Goal: Information Seeking & Learning: Learn about a topic

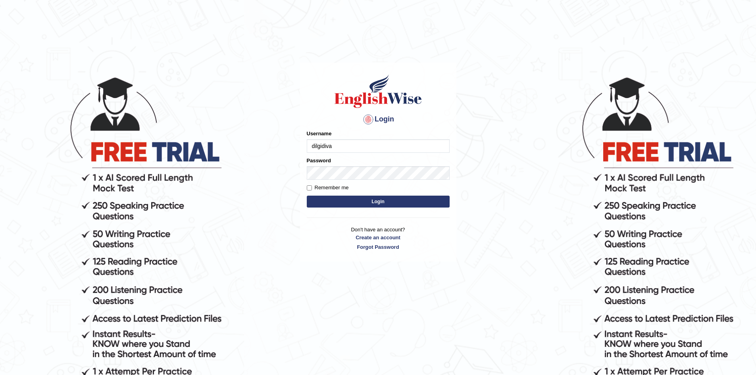
type input "dilgidiva"
click at [378, 204] on button "Login" at bounding box center [378, 202] width 143 height 12
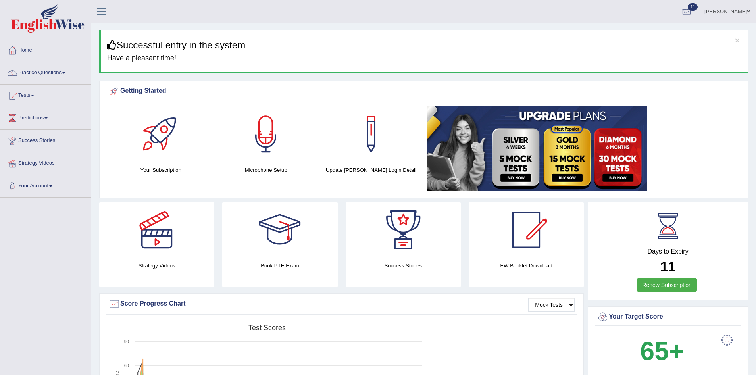
click at [48, 70] on link "Practice Questions" at bounding box center [45, 72] width 90 height 20
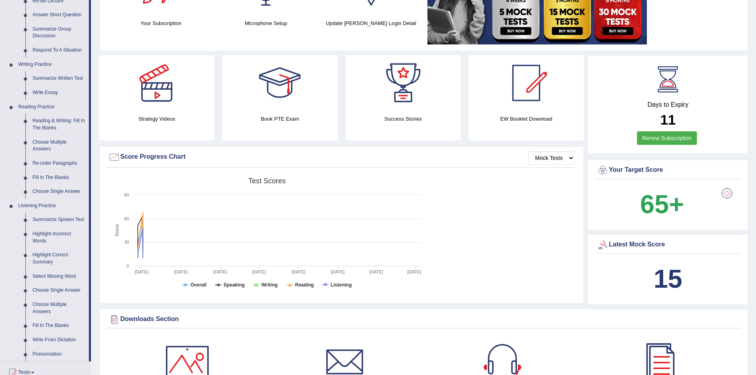
scroll to position [159, 0]
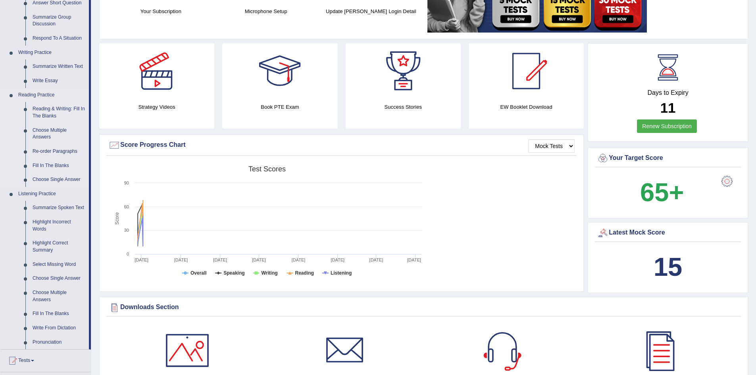
click at [50, 106] on link "Reading & Writing: Fill In The Blanks" at bounding box center [59, 112] width 60 height 21
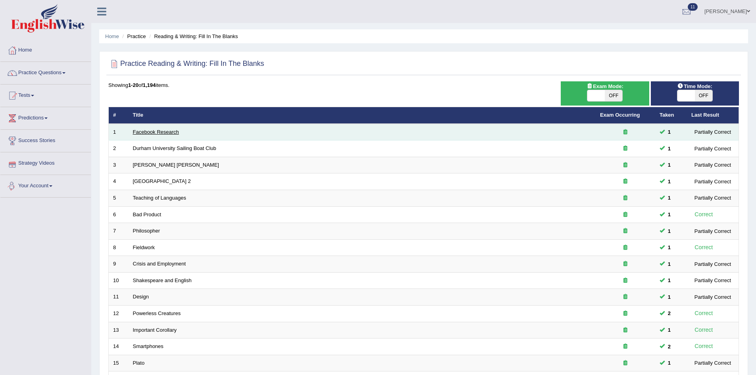
click at [144, 129] on link "Facebook Research" at bounding box center [156, 132] width 46 height 6
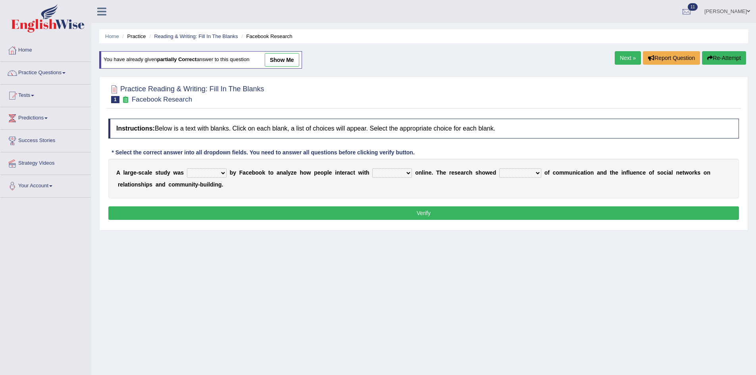
click at [215, 172] on select "surveyed had asked made" at bounding box center [207, 173] width 40 height 10
select select "made"
click at [187, 168] on select "surveyed had asked made" at bounding box center [207, 173] width 40 height 10
click at [398, 171] on select "together all each other another" at bounding box center [392, 173] width 40 height 10
select select "each other"
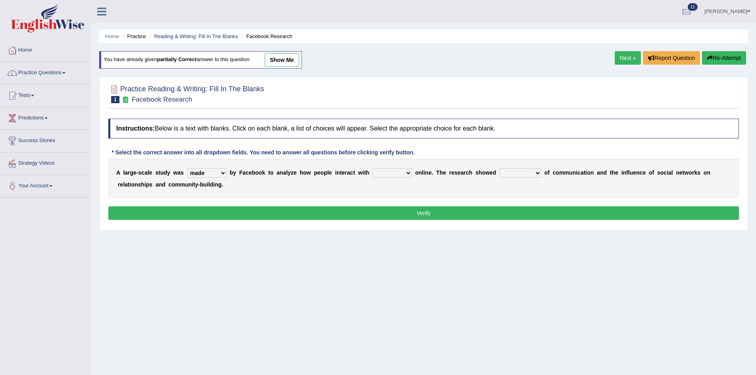
click at [372, 168] on select "together all each other another" at bounding box center [392, 173] width 40 height 10
click at [515, 175] on select "advantages standards fellowships patterns" at bounding box center [520, 173] width 42 height 10
select select "advantages"
click at [499, 168] on select "advantages standards fellowships patterns" at bounding box center [520, 173] width 42 height 10
click at [498, 218] on button "Verify" at bounding box center [423, 212] width 630 height 13
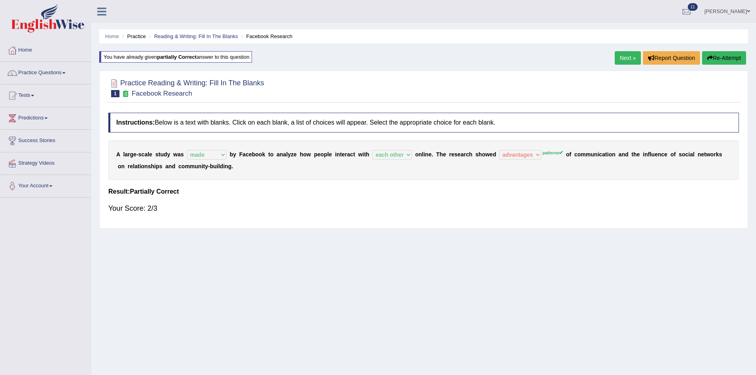
click at [720, 54] on button "Re-Attempt" at bounding box center [724, 57] width 44 height 13
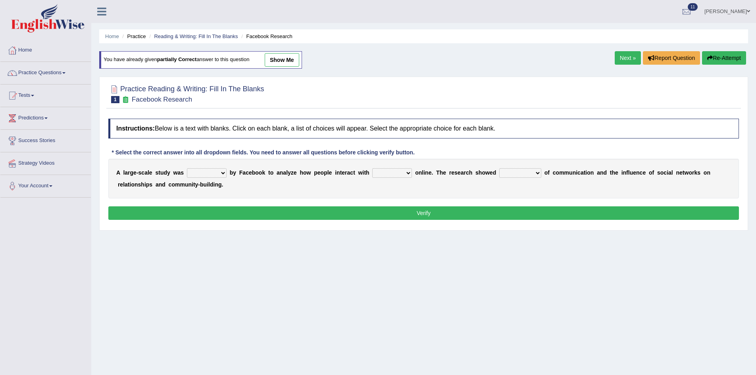
click at [218, 171] on select "surveyed had asked made" at bounding box center [207, 173] width 40 height 10
select select "made"
click at [187, 168] on select "surveyed had asked made" at bounding box center [207, 173] width 40 height 10
click at [392, 170] on select "together all each other another" at bounding box center [392, 173] width 40 height 10
select select "each other"
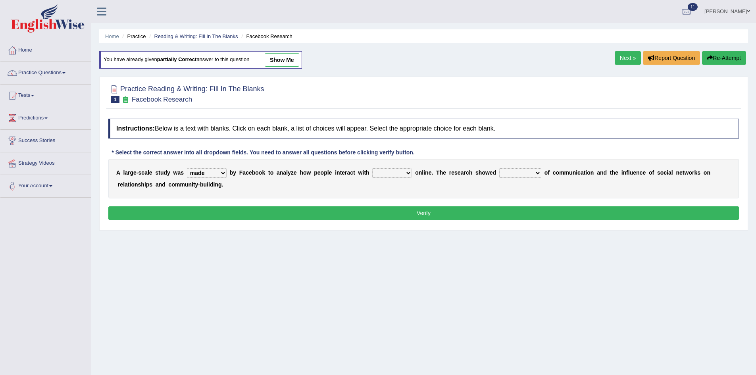
click at [372, 168] on select "together all each other another" at bounding box center [392, 173] width 40 height 10
click at [521, 167] on div "A l a r g e - s c a l e s t u d y w a s surveyed had asked made b y F a c e b o…" at bounding box center [423, 179] width 630 height 40
click at [519, 169] on select "advantages standards fellowships patterns" at bounding box center [520, 173] width 42 height 10
select select "patterns"
click at [499, 168] on select "advantages standards fellowships patterns" at bounding box center [520, 173] width 42 height 10
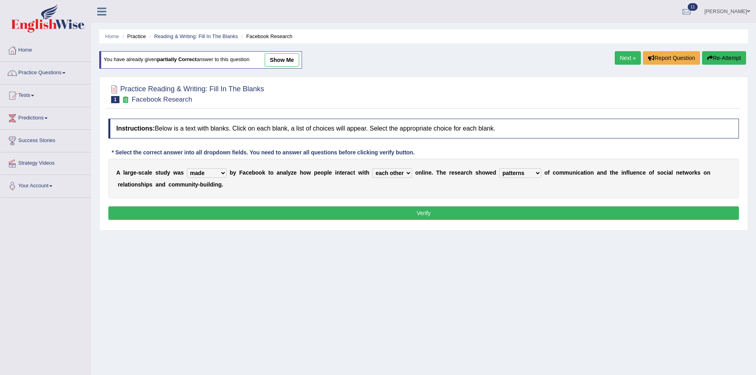
click at [486, 214] on button "Verify" at bounding box center [423, 212] width 630 height 13
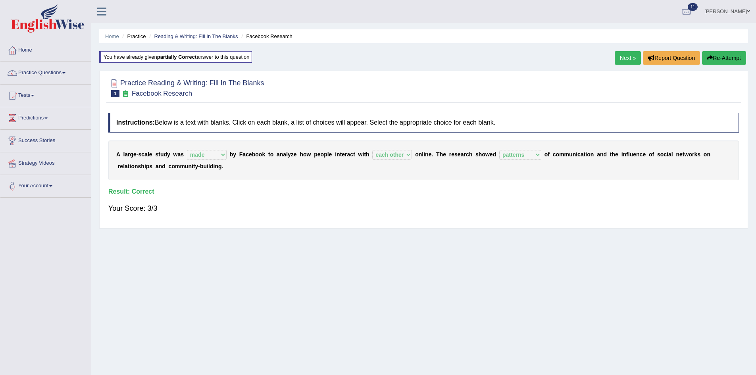
click at [624, 60] on link "Next »" at bounding box center [627, 57] width 26 height 13
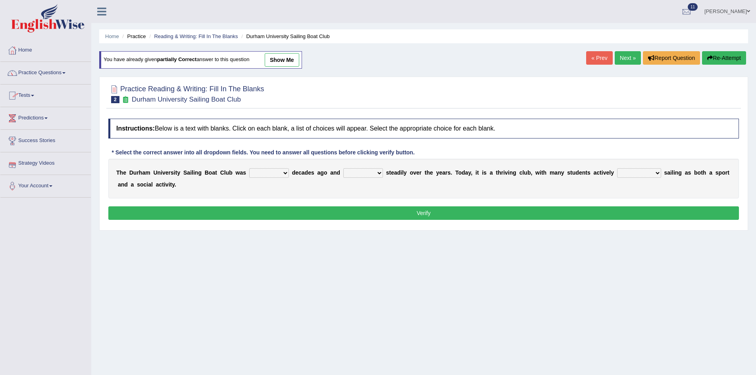
click at [271, 171] on select "found fund founded find" at bounding box center [269, 173] width 40 height 10
select select "found"
click at [249, 168] on select "found fund founded find" at bounding box center [269, 173] width 40 height 10
click at [372, 172] on select "grow growing has grown grown" at bounding box center [363, 173] width 40 height 10
select select "has grown"
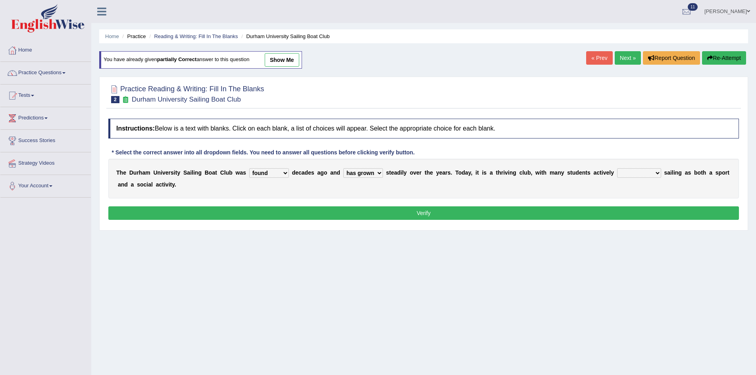
click at [343, 168] on select "grow growing has grown grown" at bounding box center [363, 173] width 40 height 10
click at [634, 171] on select "enjoy enjoyed are enjoying enjoying" at bounding box center [639, 173] width 44 height 10
select select "enjoy"
click at [617, 168] on select "enjoy enjoyed are enjoying enjoying" at bounding box center [639, 173] width 44 height 10
click at [608, 215] on button "Verify" at bounding box center [423, 212] width 630 height 13
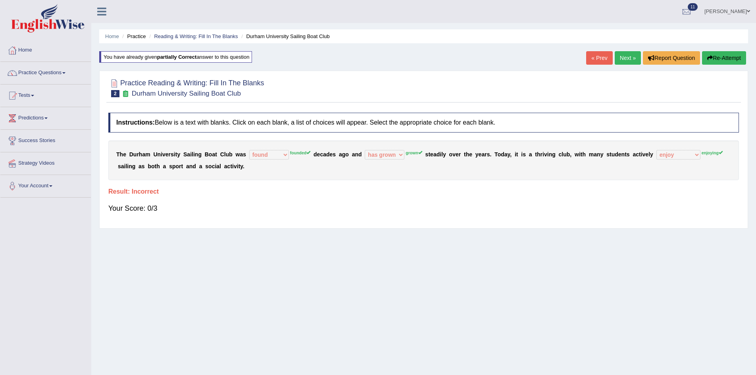
click at [710, 58] on icon "button" at bounding box center [710, 58] width 6 height 6
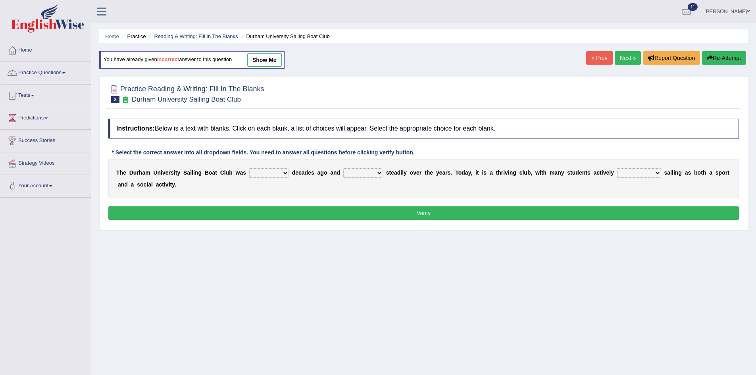
click at [282, 170] on select "found fund founded find" at bounding box center [269, 173] width 40 height 10
click at [249, 168] on select "found fund founded find" at bounding box center [269, 173] width 40 height 10
click at [282, 174] on select "found fund founded find" at bounding box center [269, 173] width 40 height 10
select select "founded"
click at [249, 168] on select "found fund founded find" at bounding box center [269, 173] width 40 height 10
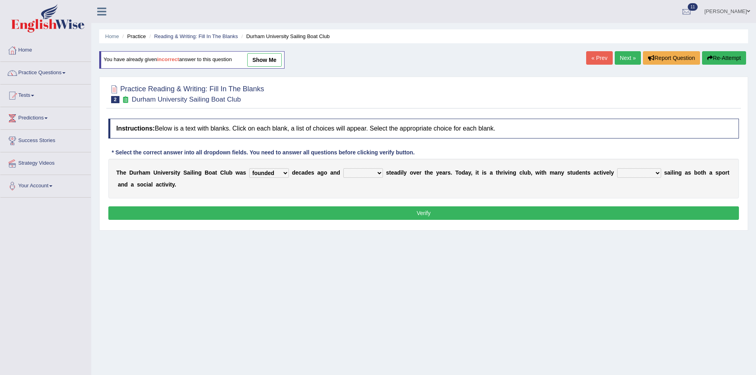
click at [370, 172] on select "grow growing has grown grown" at bounding box center [363, 173] width 40 height 10
select select "grown"
click at [343, 168] on select "grow growing has grown grown" at bounding box center [363, 173] width 40 height 10
click at [637, 171] on select "enjoy enjoyed are enjoying enjoying" at bounding box center [639, 173] width 44 height 10
select select "enjoying"
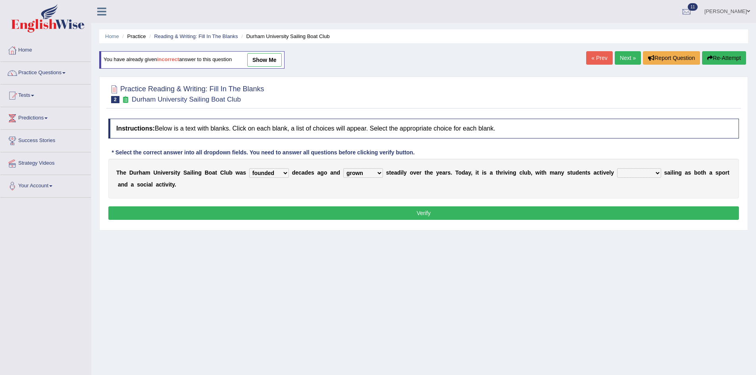
click at [617, 168] on select "enjoy enjoyed are enjoying enjoying" at bounding box center [639, 173] width 44 height 10
click at [525, 210] on button "Verify" at bounding box center [423, 212] width 630 height 13
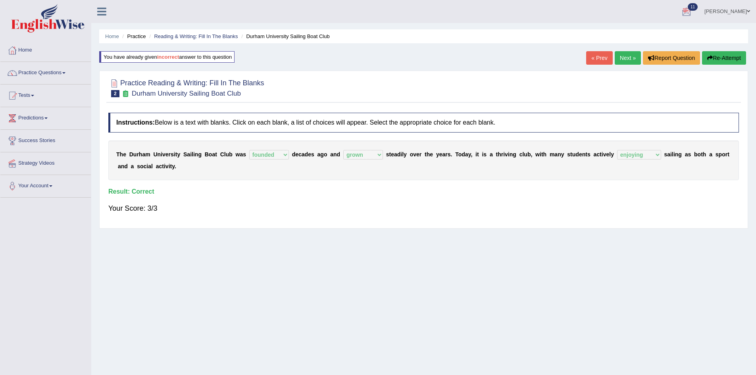
click at [617, 60] on link "Next »" at bounding box center [627, 57] width 26 height 13
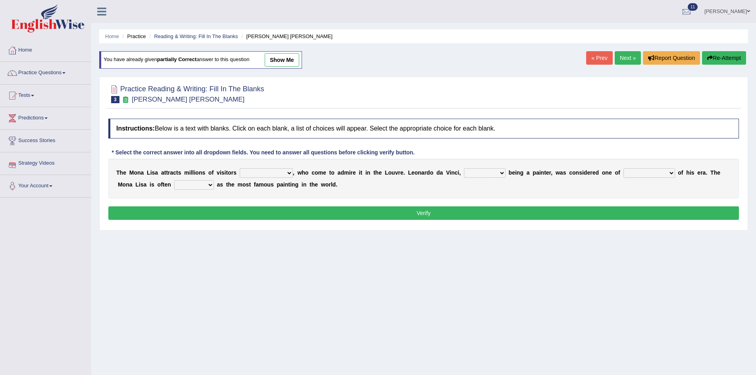
click at [276, 171] on select "around the year the all year all year round per year" at bounding box center [266, 173] width 53 height 10
select select "around the year"
click at [240, 168] on select "around the year the all year all year round per year" at bounding box center [266, 173] width 53 height 10
click at [485, 176] on select "rather than as much as as well as as long as" at bounding box center [485, 173] width 42 height 10
select select "rather than"
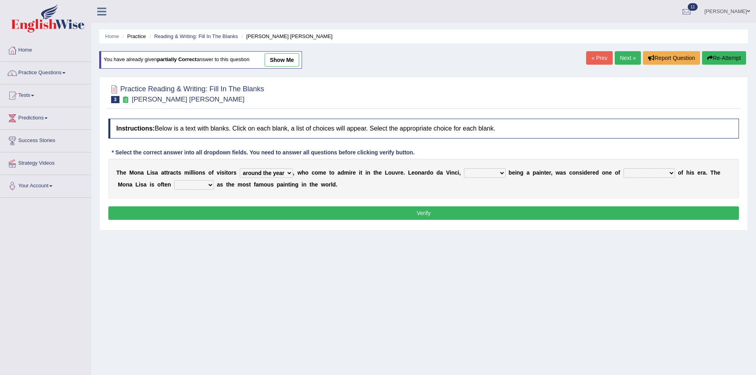
click at [464, 168] on select "rather than as much as as well as as long as" at bounding box center [485, 173] width 42 height 10
click at [641, 174] on select "better artists artist the better artist the best artists" at bounding box center [649, 173] width 52 height 10
select select "the best artists"
click at [623, 168] on select "better artists artist the better artist the best artists" at bounding box center [649, 173] width 52 height 10
click at [175, 184] on select "classified suggested predicted described" at bounding box center [194, 185] width 40 height 10
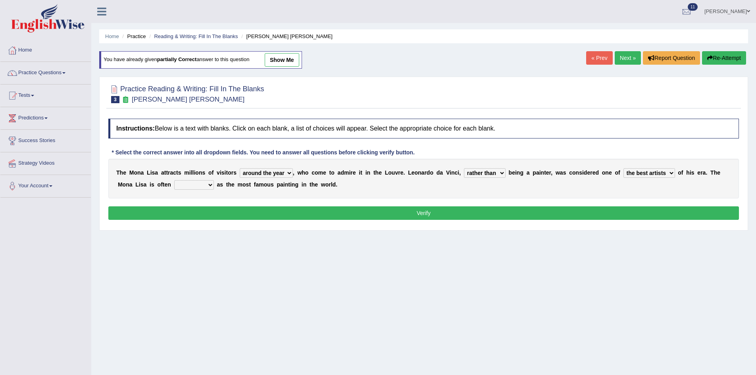
select select "classified"
click at [174, 180] on select "classified suggested predicted described" at bounding box center [194, 185] width 40 height 10
click at [198, 212] on button "Verify" at bounding box center [423, 212] width 630 height 13
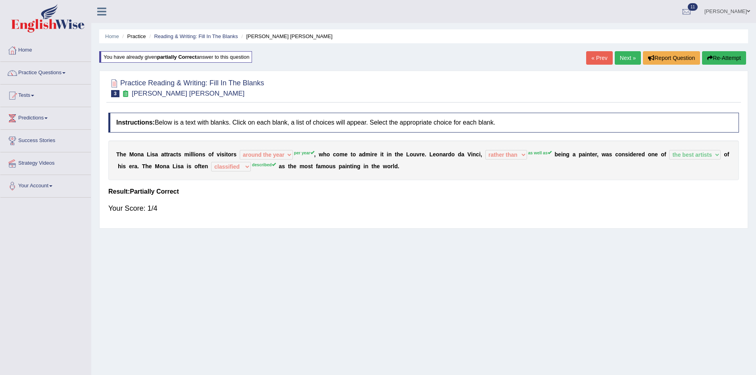
click at [708, 56] on icon "button" at bounding box center [710, 58] width 6 height 6
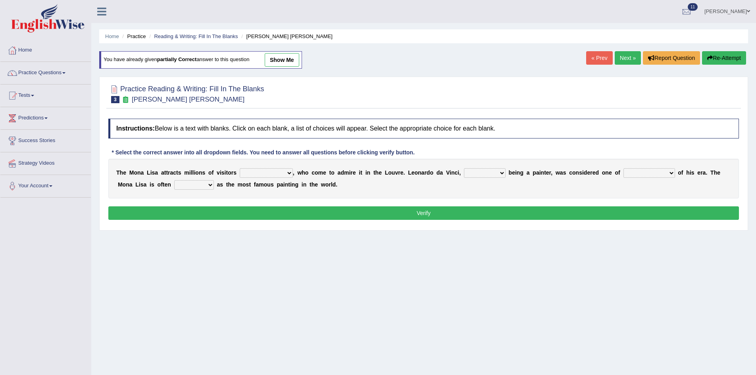
click at [269, 170] on select "around the year the all year all year round per year" at bounding box center [266, 173] width 53 height 10
select select "per year"
click at [240, 168] on select "around the year the all year all year round per year" at bounding box center [266, 173] width 53 height 10
click at [484, 169] on select "rather than as much as as well as as long as" at bounding box center [485, 173] width 42 height 10
select select "as well as"
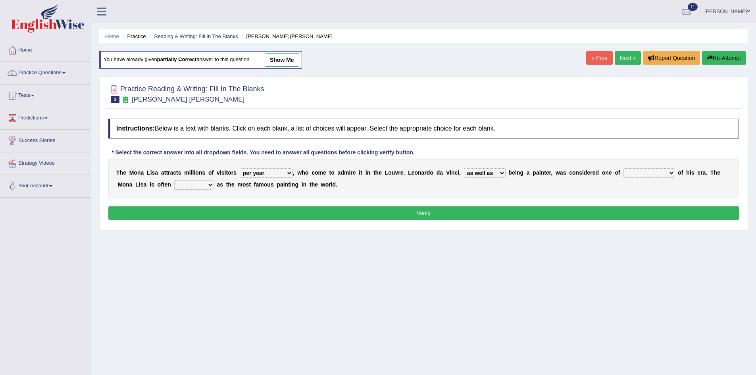
click at [464, 168] on select "rather than as much as as well as as long as" at bounding box center [485, 173] width 42 height 10
click at [649, 173] on select "better artists artist the better artist the best artists" at bounding box center [649, 173] width 52 height 10
select select "the best artists"
click at [623, 168] on select "better artists artist the better artist the best artists" at bounding box center [649, 173] width 52 height 10
click at [204, 185] on select "classified suggested predicted described" at bounding box center [194, 185] width 40 height 10
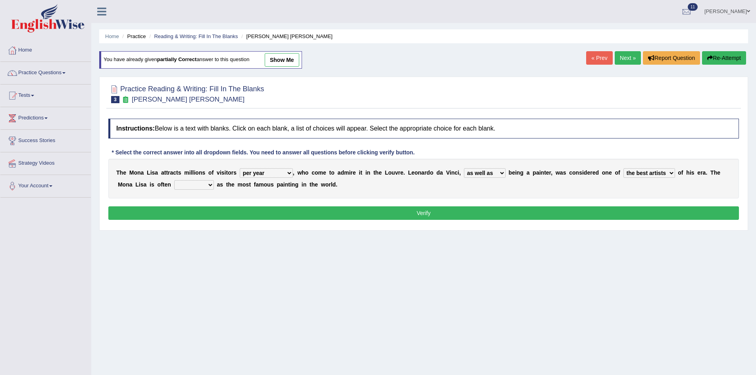
select select "described"
click at [174, 180] on select "classified suggested predicted described" at bounding box center [194, 185] width 40 height 10
click at [236, 202] on div "Instructions: Below is a text with blanks. Click on each blank, a list of choic…" at bounding box center [423, 170] width 634 height 111
click at [235, 208] on button "Verify" at bounding box center [423, 212] width 630 height 13
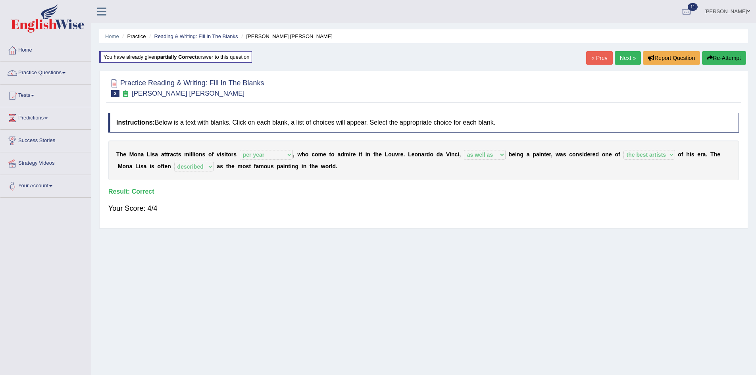
click at [614, 59] on link "Next »" at bounding box center [627, 57] width 26 height 13
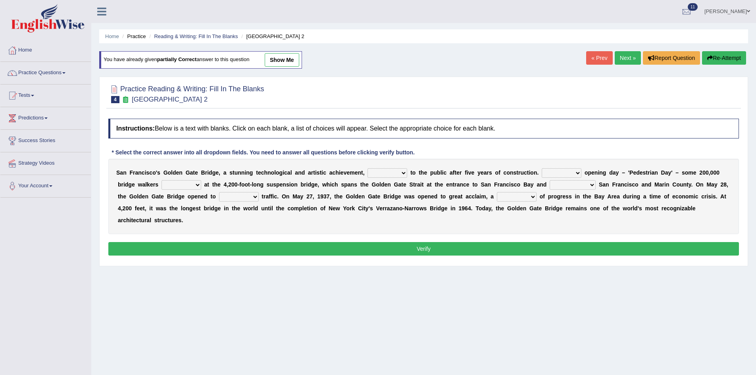
click at [393, 174] on select "opens closes appears equals" at bounding box center [387, 173] width 40 height 10
select select "opens"
click at [367, 168] on select "opens closes appears equals" at bounding box center [387, 173] width 40 height 10
click at [566, 171] on select "On During Since When" at bounding box center [561, 173] width 40 height 10
select select "On"
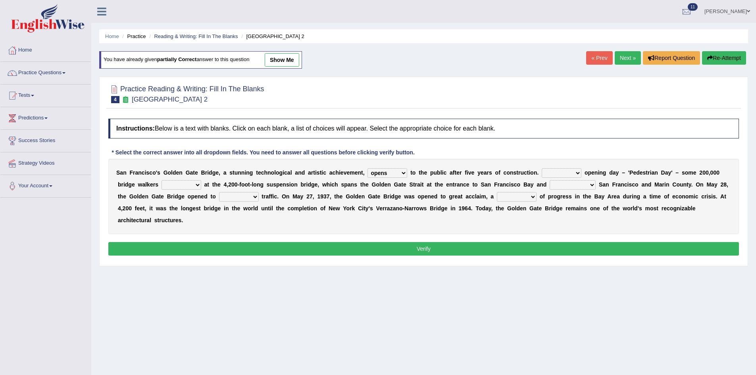
click at [541, 168] on select "On During Since When" at bounding box center [561, 173] width 40 height 10
click at [183, 185] on select "stationed looked marveled laughed" at bounding box center [181, 185] width 40 height 10
select select "stationed"
click at [161, 180] on select "stationed looked marveled laughed" at bounding box center [181, 185] width 40 height 10
click at [567, 184] on select "separates connects channels differentiates" at bounding box center [572, 185] width 46 height 10
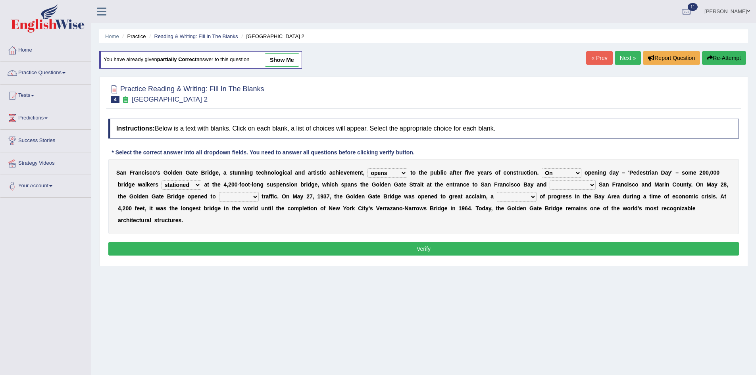
select select "separates"
click at [549, 180] on select "separates connects channels differentiates" at bounding box center [572, 185] width 46 height 10
click at [245, 194] on select "aquatic vehicular airborne watertight" at bounding box center [239, 197] width 40 height 10
click at [512, 195] on select "denial symbol technique yield" at bounding box center [517, 197] width 40 height 10
select select "technique"
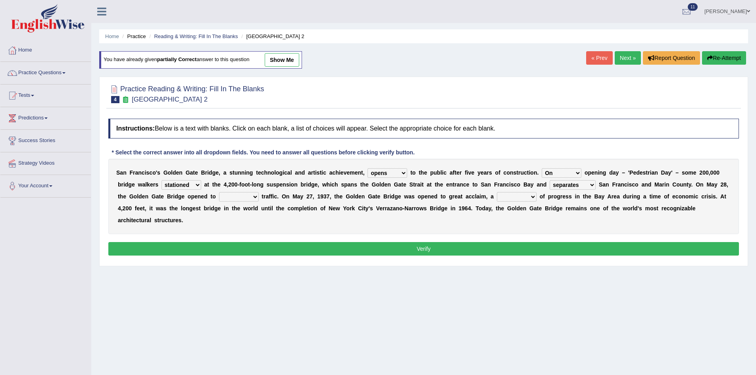
click at [497, 192] on select "denial symbol technique yield" at bounding box center [517, 197] width 40 height 10
click at [248, 198] on select "aquatic vehicular airborne watertight" at bounding box center [239, 197] width 40 height 10
select select "aquatic"
click at [219, 192] on select "aquatic vehicular airborne watertight" at bounding box center [239, 197] width 40 height 10
click at [237, 246] on button "Verify" at bounding box center [423, 248] width 630 height 13
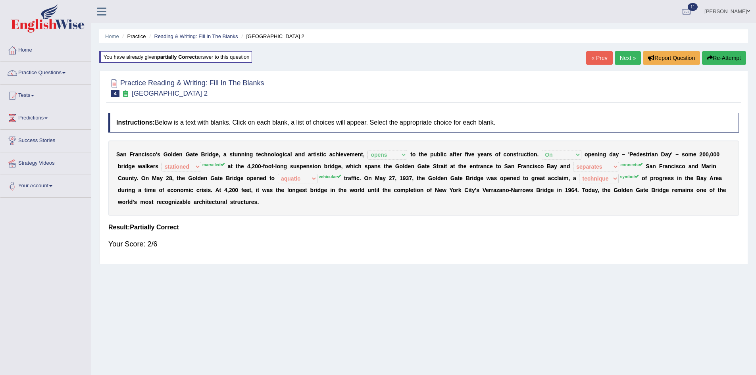
click at [737, 55] on button "Re-Attempt" at bounding box center [724, 57] width 44 height 13
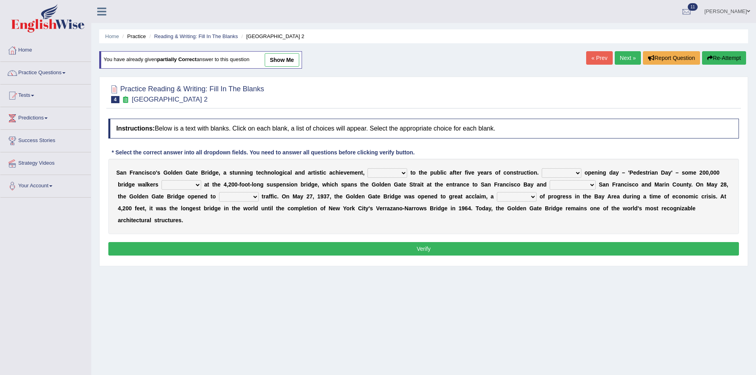
click at [394, 171] on select "opens closes appears equals" at bounding box center [387, 173] width 40 height 10
select select "opens"
click at [367, 168] on select "opens closes appears equals" at bounding box center [387, 173] width 40 height 10
click at [568, 167] on div "S a n F r a n c i s c o ' s G o l d e n G a t e B r i d g e , a s t u n n i n g…" at bounding box center [423, 196] width 630 height 75
click at [567, 171] on select "On During Since When" at bounding box center [561, 173] width 40 height 10
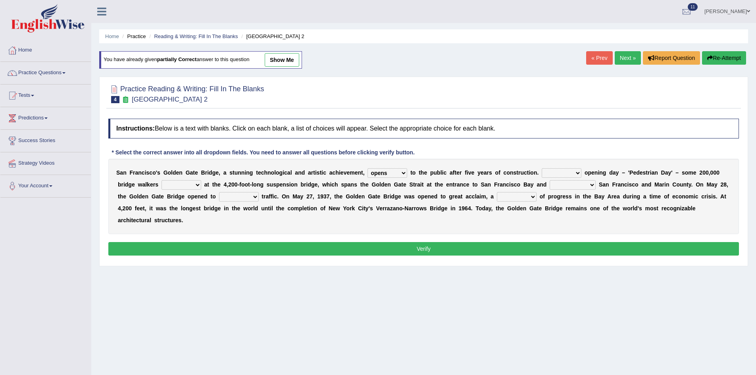
select select "On"
click at [541, 168] on select "On During Since When" at bounding box center [561, 173] width 40 height 10
click at [190, 184] on select "stationed looked marveled laughed" at bounding box center [181, 185] width 40 height 10
select select "marveled"
click at [161, 180] on select "stationed looked marveled laughed" at bounding box center [181, 185] width 40 height 10
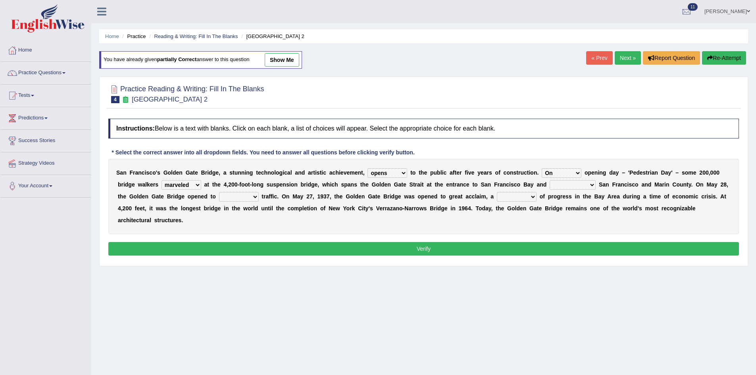
click at [577, 185] on select "separates connects channels differentiates" at bounding box center [572, 185] width 46 height 10
select select "connects"
click at [549, 180] on select "separates connects channels differentiates" at bounding box center [572, 185] width 46 height 10
click at [513, 199] on select "denial symbol technique yield" at bounding box center [517, 197] width 40 height 10
click at [230, 194] on select "aquatic vehicular airborne watertight" at bounding box center [239, 197] width 40 height 10
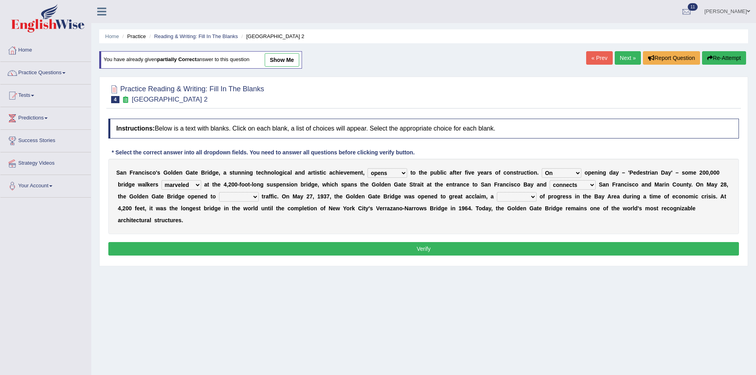
select select "vehicular"
click at [219, 192] on select "aquatic vehicular airborne watertight" at bounding box center [239, 197] width 40 height 10
click at [518, 195] on select "denial symbol technique yield" at bounding box center [517, 197] width 40 height 10
select select "symbol"
click at [497, 192] on select "denial symbol technique yield" at bounding box center [517, 197] width 40 height 10
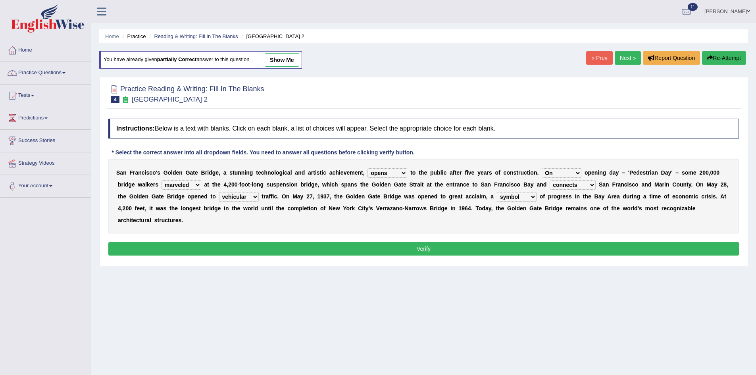
click at [508, 245] on button "Verify" at bounding box center [423, 248] width 630 height 13
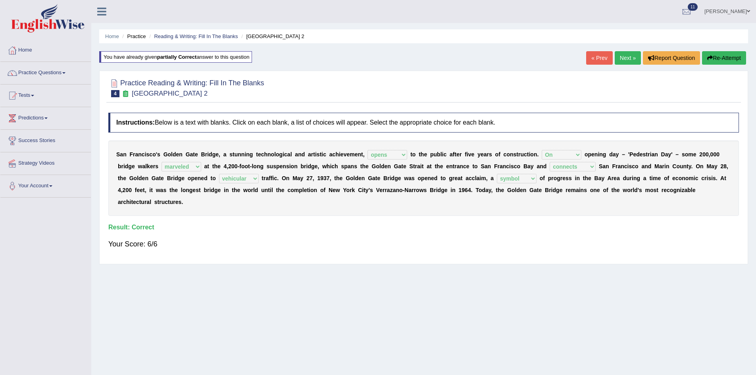
click at [619, 58] on link "Next »" at bounding box center [627, 57] width 26 height 13
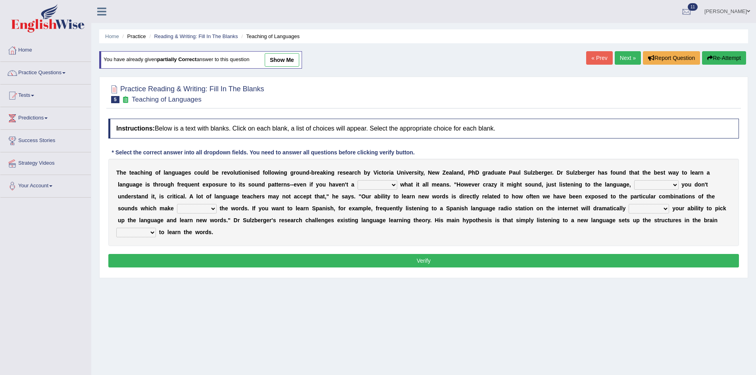
click at [692, 13] on div at bounding box center [686, 12] width 12 height 12
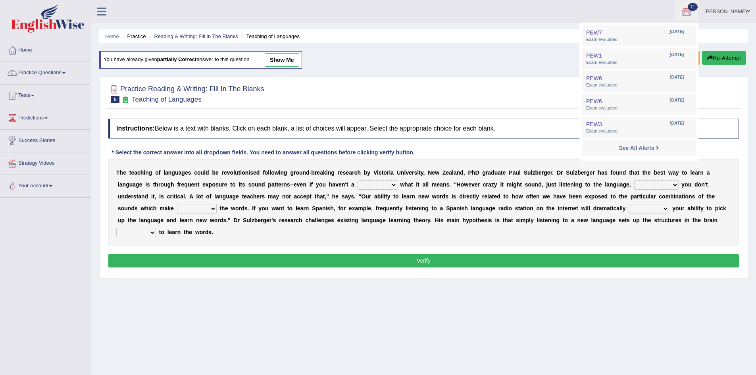
click at [560, 64] on div "Home Practice Reading & Writing: Fill In The Blanks Teaching of Languages You h…" at bounding box center [423, 198] width 664 height 397
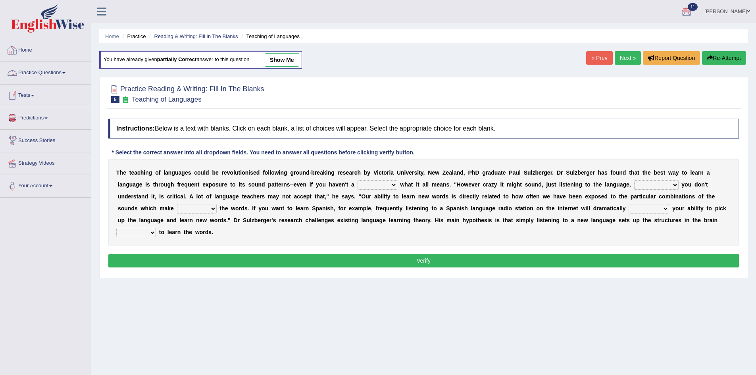
click at [29, 54] on link "Home" at bounding box center [45, 49] width 90 height 20
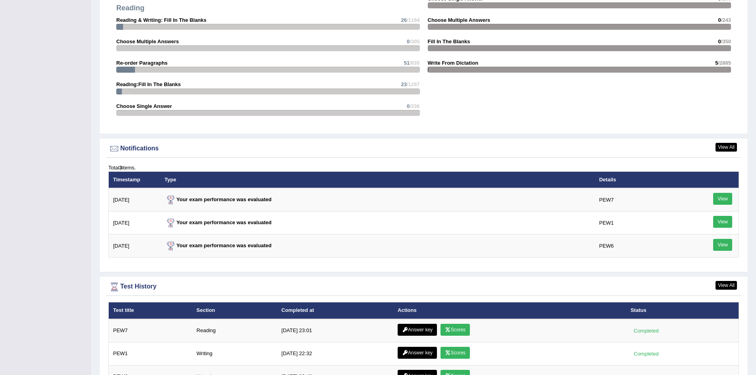
scroll to position [992, 0]
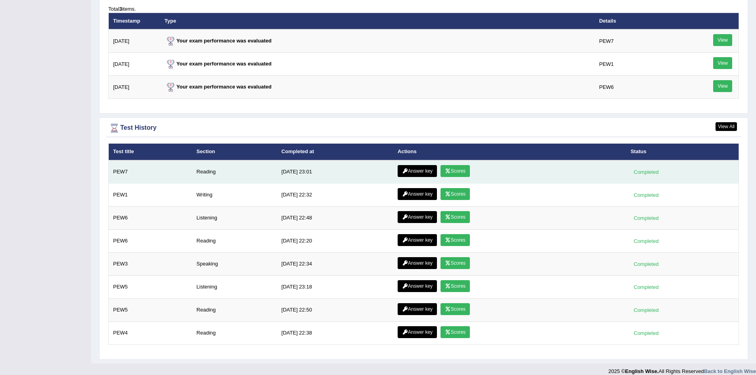
click at [460, 169] on link "Scores" at bounding box center [454, 171] width 29 height 12
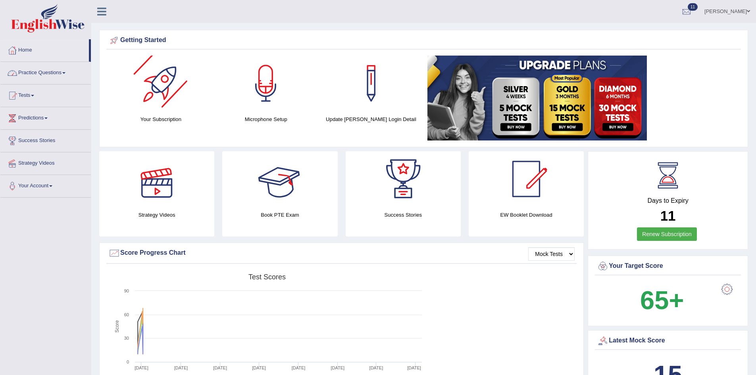
click at [64, 71] on link "Practice Questions" at bounding box center [45, 72] width 90 height 20
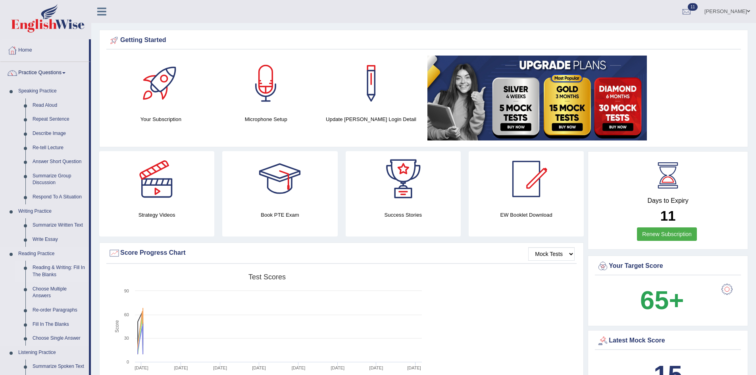
click at [55, 269] on link "Reading & Writing: Fill In The Blanks" at bounding box center [59, 271] width 60 height 21
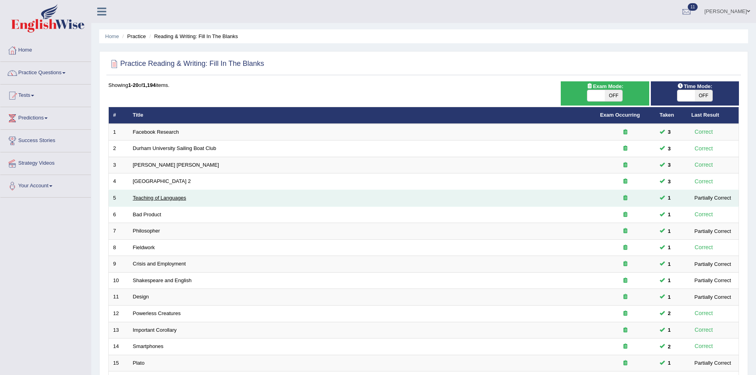
click at [159, 198] on link "Teaching of Languages" at bounding box center [159, 198] width 53 height 6
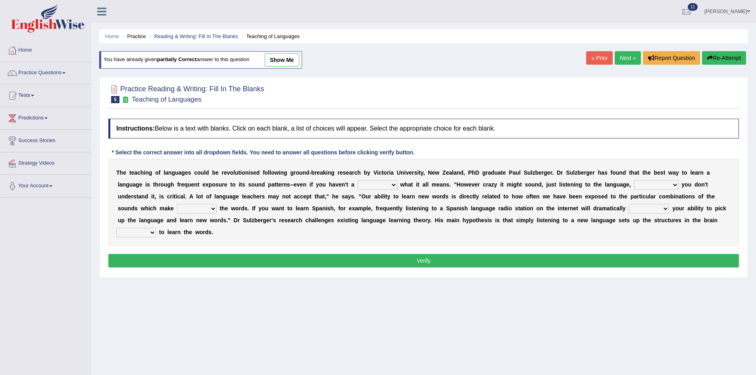
click at [394, 183] on select "dew claw clue due" at bounding box center [377, 185] width 40 height 10
select select "clue"
click at [357, 180] on select "dew claw clue due" at bounding box center [377, 185] width 40 height 10
click at [671, 182] on select "but also all together even though if so" at bounding box center [656, 185] width 44 height 10
select select "even though"
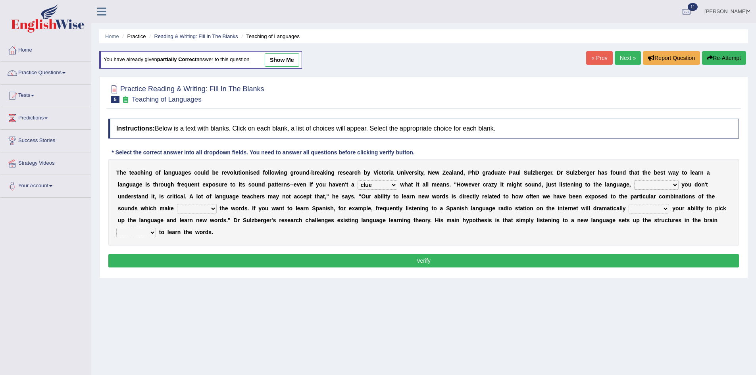
click at [634, 180] on select "but also all together even though if so" at bounding box center [656, 185] width 44 height 10
click at [211, 207] on select "down up of on" at bounding box center [197, 209] width 40 height 10
select select "up"
click at [177, 204] on select "down up of on" at bounding box center [197, 209] width 40 height 10
click at [655, 208] on select "evaluate exaggerate describe boost" at bounding box center [648, 209] width 40 height 10
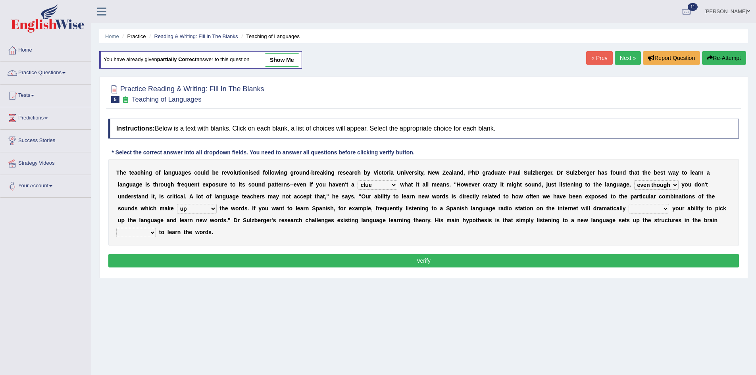
select select "boost"
click at [628, 204] on select "evaluate exaggerate describe boost" at bounding box center [648, 209] width 40 height 10
click at [658, 210] on select "evaluate exaggerate describe boost" at bounding box center [648, 209] width 40 height 10
click at [678, 232] on div "T h e t e a c h i n g o f l a n g u a g e s c o u l d b e r e v o l u t i o n i…" at bounding box center [423, 202] width 630 height 87
click at [150, 232] on select "requiring required directed to require" at bounding box center [136, 233] width 40 height 10
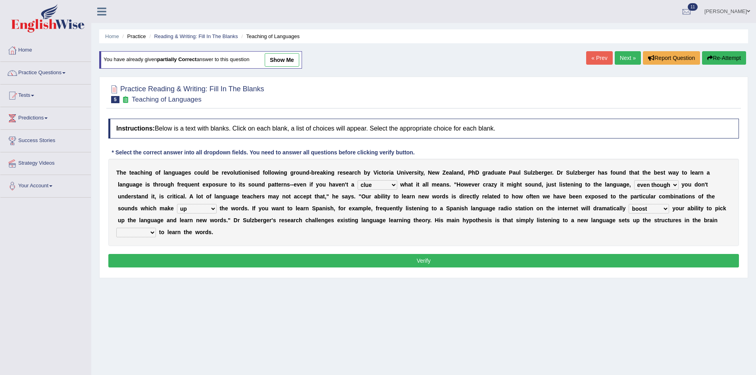
click at [290, 238] on div "T h e t e a c h i n g o f l a n g u a g e s c o u l d b e r e v o l u t i o n i…" at bounding box center [423, 202] width 630 height 87
click at [148, 234] on select "requiring required directed to require" at bounding box center [136, 233] width 40 height 10
select select "directed"
click at [116, 228] on select "requiring required directed to require" at bounding box center [136, 233] width 40 height 10
click at [305, 264] on button "Verify" at bounding box center [423, 260] width 630 height 13
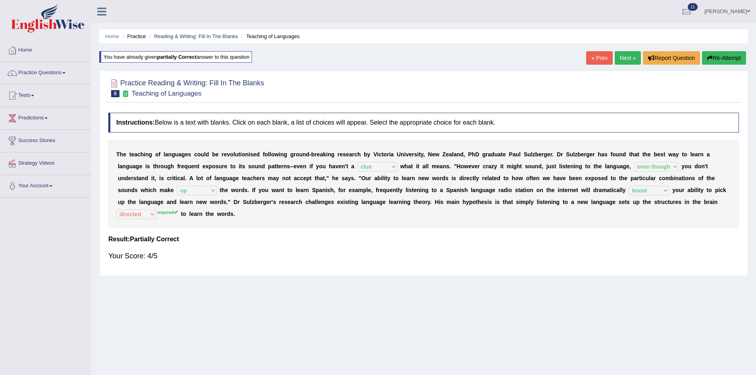
click at [730, 56] on button "Re-Attempt" at bounding box center [724, 57] width 44 height 13
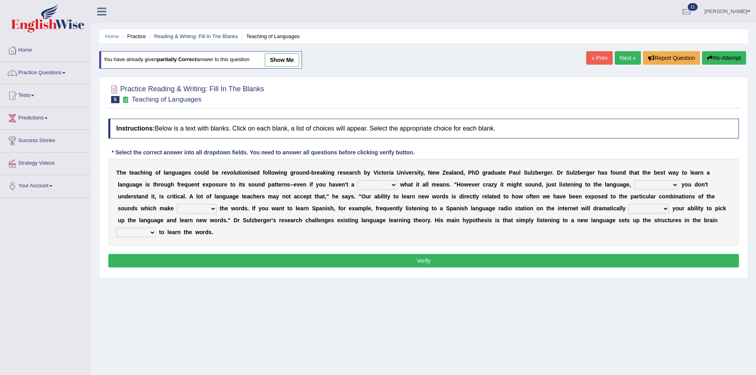
click at [374, 182] on select "dew claw clue due" at bounding box center [377, 185] width 40 height 10
select select "clue"
click at [357, 180] on select "dew claw clue due" at bounding box center [377, 185] width 40 height 10
click at [635, 186] on select "but also all together even though if so" at bounding box center [656, 185] width 44 height 10
select select "even though"
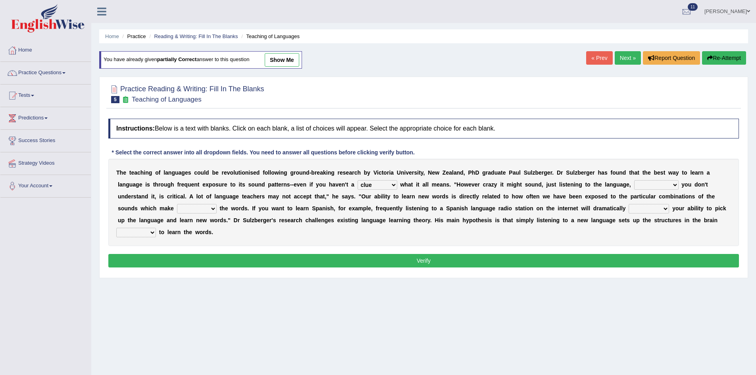
click at [634, 180] on select "but also all together even though if so" at bounding box center [656, 185] width 44 height 10
click at [182, 206] on select "down up of on" at bounding box center [197, 209] width 40 height 10
select select "up"
click at [177, 204] on select "down up of on" at bounding box center [197, 209] width 40 height 10
click at [658, 210] on select "evaluate exaggerate describe boost" at bounding box center [648, 209] width 40 height 10
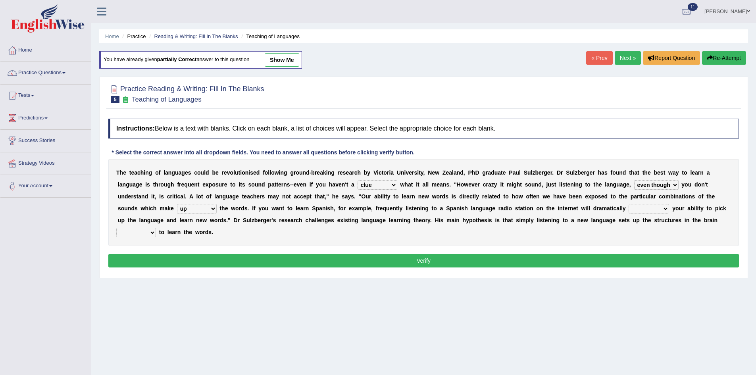
select select "boost"
click at [628, 204] on select "evaluate exaggerate describe boost" at bounding box center [648, 209] width 40 height 10
click at [142, 230] on select "requiring required directed to require" at bounding box center [136, 233] width 40 height 10
select select "required"
click at [116, 228] on select "requiring required directed to require" at bounding box center [136, 233] width 40 height 10
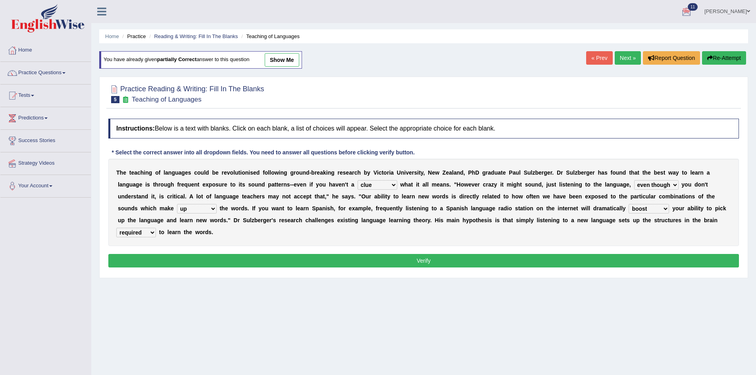
click at [203, 256] on button "Verify" at bounding box center [423, 260] width 630 height 13
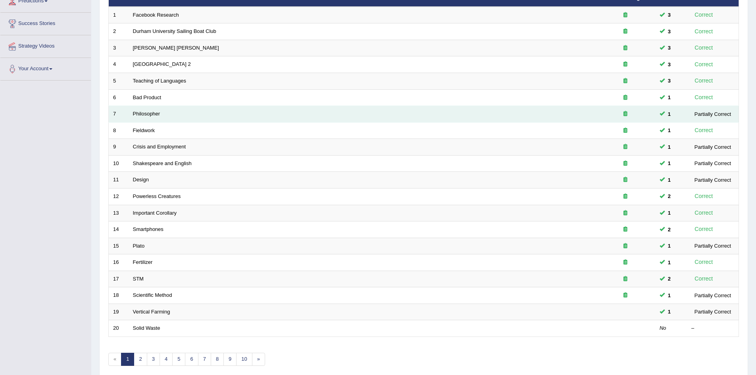
scroll to position [119, 0]
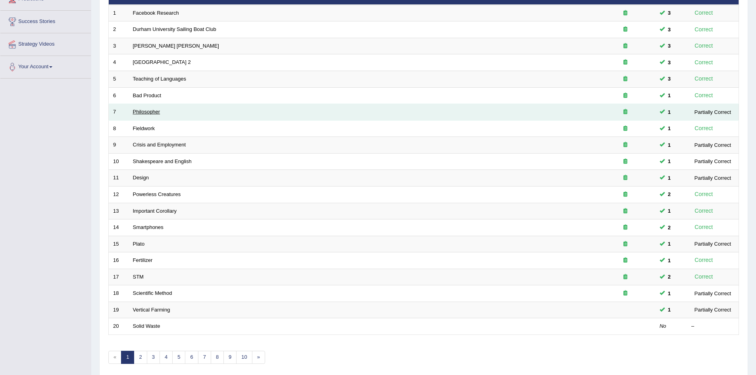
click at [136, 115] on link "Philosopher" at bounding box center [146, 112] width 27 height 6
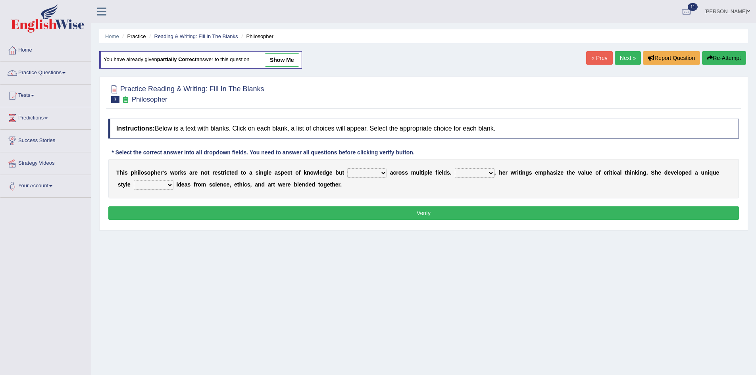
click at [368, 174] on select "constrain contain assemble extend" at bounding box center [367, 173] width 40 height 10
select select "contain"
click at [347, 168] on select "constrain contain assemble extend" at bounding box center [367, 173] width 40 height 10
click at [483, 174] on select "Rather So Moreover Likely" at bounding box center [475, 173] width 40 height 10
select select "Moreover"
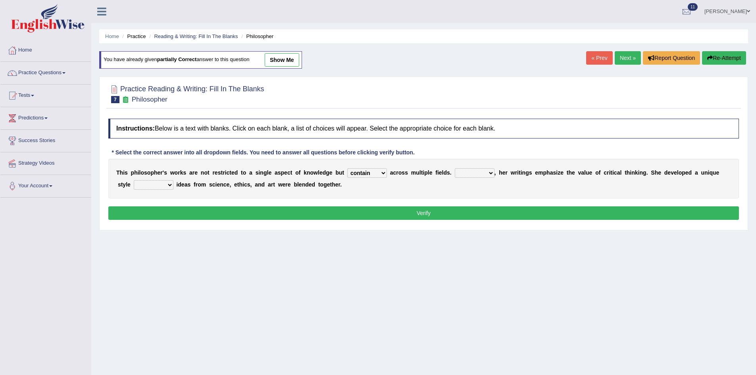
click at [455, 168] on select "Rather So Moreover Likely" at bounding box center [475, 173] width 40 height 10
click at [164, 182] on select "in that that which in which" at bounding box center [154, 185] width 40 height 10
select select "in which"
click at [134, 180] on select "in that that which in which" at bounding box center [154, 185] width 40 height 10
click at [239, 213] on button "Verify" at bounding box center [423, 212] width 630 height 13
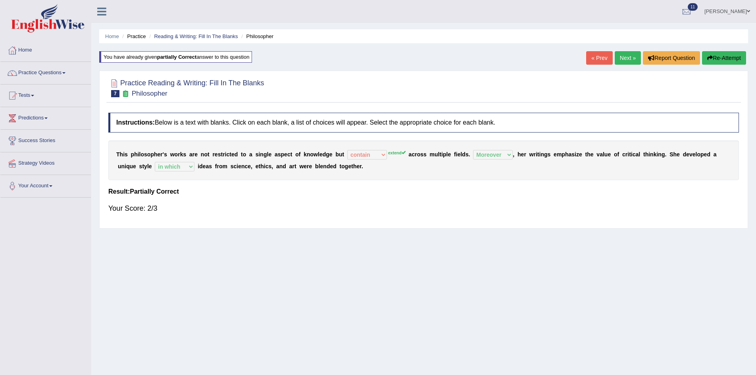
click at [712, 55] on button "Re-Attempt" at bounding box center [724, 57] width 44 height 13
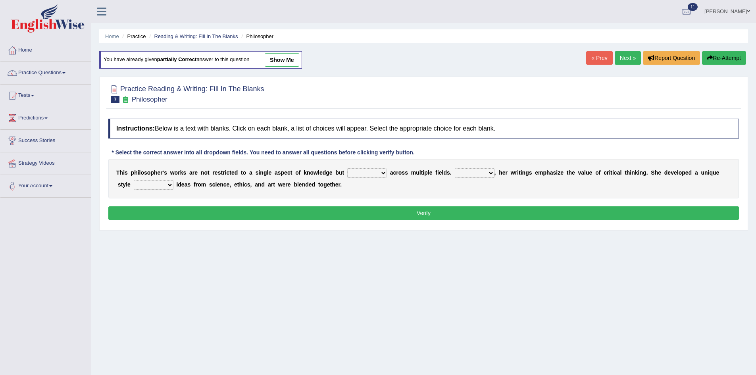
click at [370, 170] on select "constrain contain assemble extend" at bounding box center [367, 173] width 40 height 10
select select "extend"
click at [347, 168] on select "constrain contain assemble extend" at bounding box center [367, 173] width 40 height 10
click at [484, 173] on select "Rather So Moreover Likely" at bounding box center [475, 173] width 40 height 10
select select "Moreover"
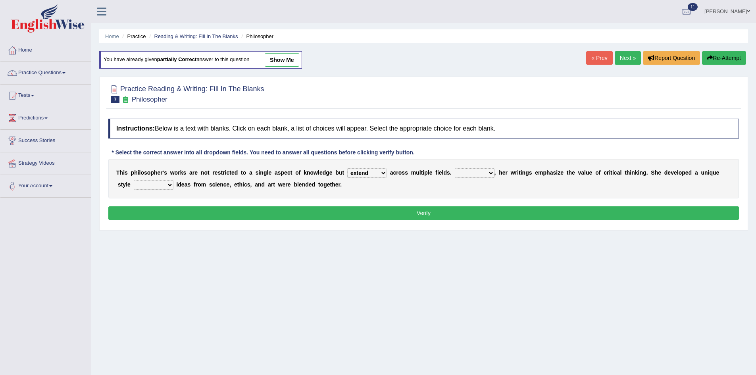
click at [455, 168] on select "Rather So Moreover Likely" at bounding box center [475, 173] width 40 height 10
click at [145, 182] on select "in that that which in which" at bounding box center [154, 185] width 40 height 10
select select "in which"
click at [134, 180] on select "in that that which in which" at bounding box center [154, 185] width 40 height 10
click at [221, 213] on button "Verify" at bounding box center [423, 212] width 630 height 13
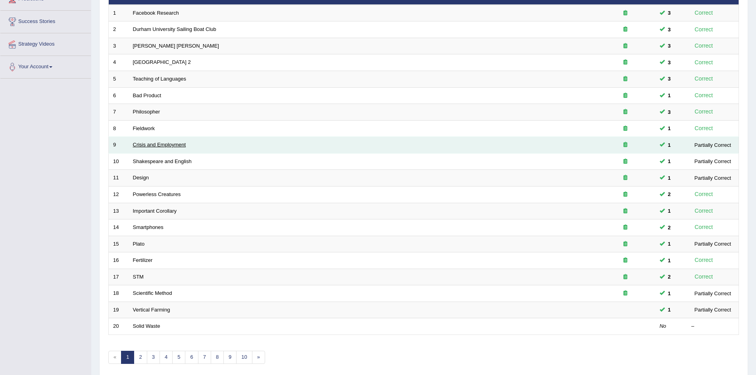
click at [148, 147] on link "Crisis and Employment" at bounding box center [159, 145] width 53 height 6
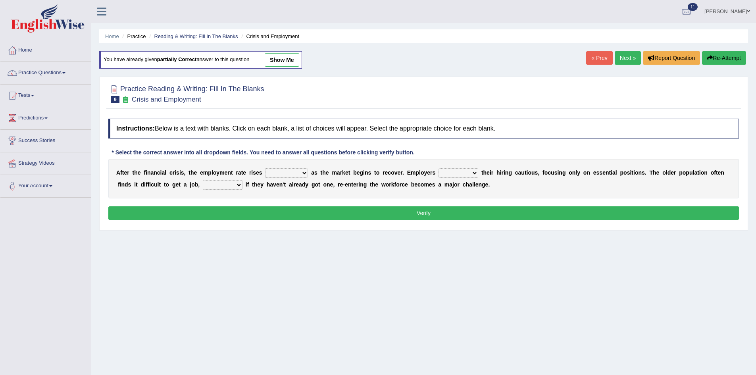
click at [297, 172] on select "normally conversely strenuously sharply" at bounding box center [286, 173] width 43 height 10
select select "strenuously"
click at [265, 168] on select "normally conversely strenuously sharply" at bounding box center [286, 173] width 43 height 10
click at [465, 176] on select "keeping kept keep are kept" at bounding box center [458, 173] width 40 height 10
select select "kept"
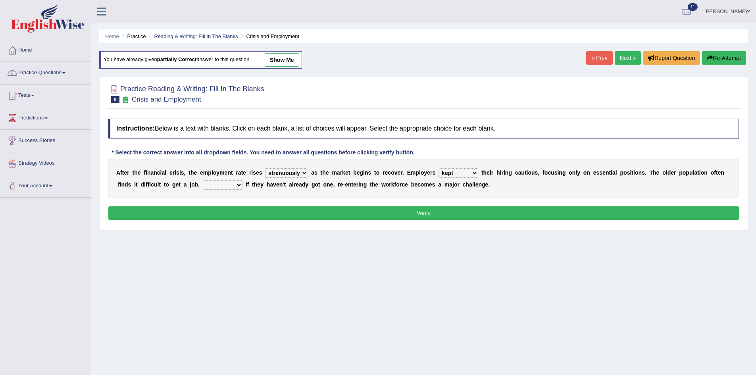
click at [438, 168] on select "keeping kept keep are kept" at bounding box center [458, 173] width 40 height 10
click at [235, 186] on select "although while then because" at bounding box center [223, 185] width 40 height 10
select select "although"
click at [203, 180] on select "although while then because" at bounding box center [223, 185] width 40 height 10
click at [248, 208] on button "Verify" at bounding box center [423, 212] width 630 height 13
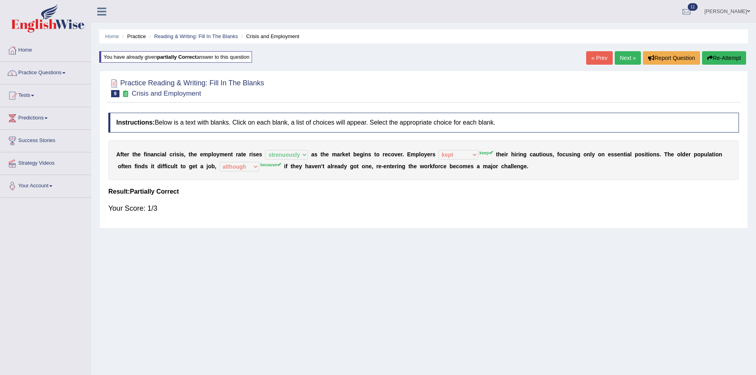
drag, startPoint x: 728, startPoint y: 56, endPoint x: 698, endPoint y: 71, distance: 34.1
click at [726, 57] on button "Re-Attempt" at bounding box center [724, 57] width 44 height 13
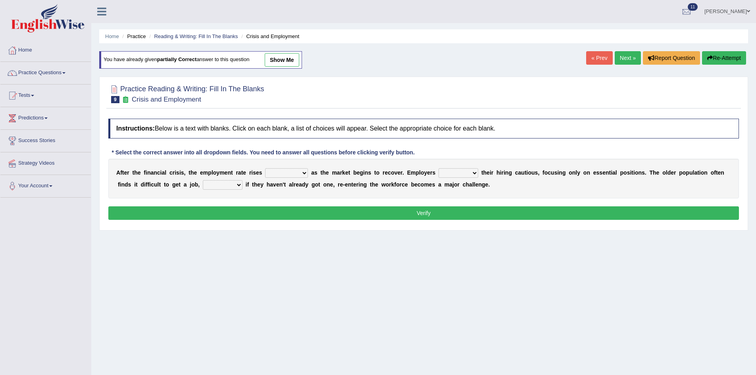
click at [283, 174] on select "normally conversely strenuously sharply" at bounding box center [286, 173] width 43 height 10
select select "strenuously"
click at [265, 168] on select "normally conversely strenuously sharply" at bounding box center [286, 173] width 43 height 10
click at [465, 172] on select "keeping kept keep are kept" at bounding box center [458, 173] width 40 height 10
select select "keep"
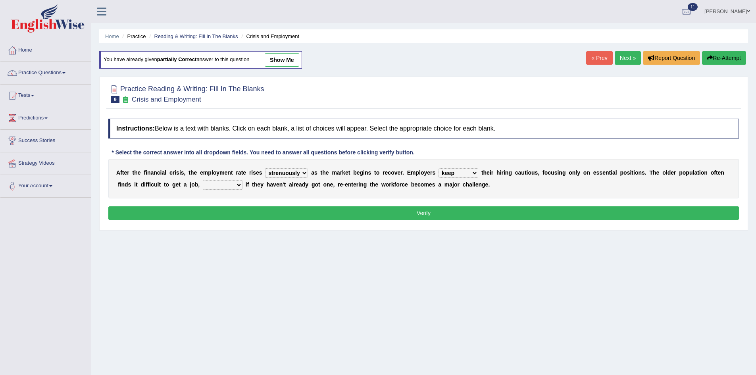
click at [438, 168] on select "keeping kept keep are kept" at bounding box center [458, 173] width 40 height 10
click at [227, 187] on select "although while then because" at bounding box center [223, 185] width 40 height 10
select select "because"
click at [203, 180] on select "although while then because" at bounding box center [223, 185] width 40 height 10
click at [279, 217] on button "Verify" at bounding box center [423, 212] width 630 height 13
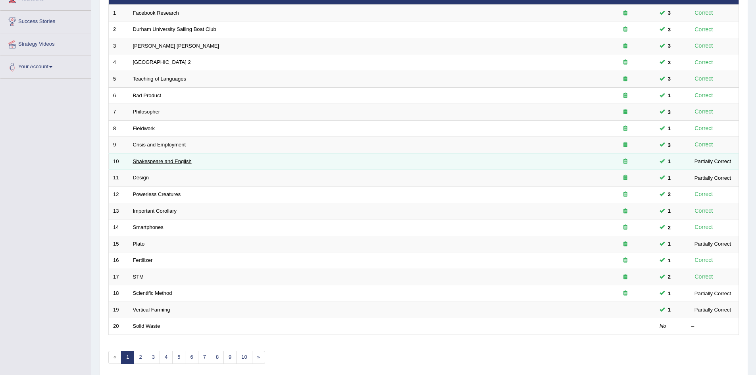
click at [152, 161] on link "Shakespeare and English" at bounding box center [162, 161] width 59 height 6
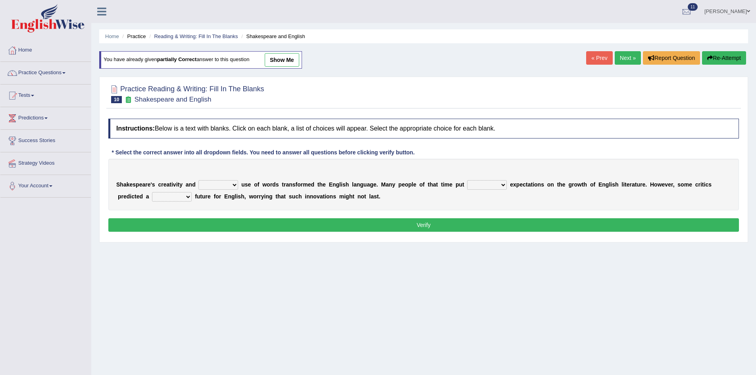
click at [232, 184] on select "idealized intensive fancied inventive" at bounding box center [218, 185] width 40 height 10
click at [443, 198] on div "S h a k e s p e a r e ' s c r e a t i v i t y a n d idealized intensive fancied…" at bounding box center [423, 185] width 630 height 52
click at [493, 182] on select "wide much high more" at bounding box center [487, 185] width 40 height 10
select select "more"
click at [467, 180] on select "wide much high more" at bounding box center [487, 185] width 40 height 10
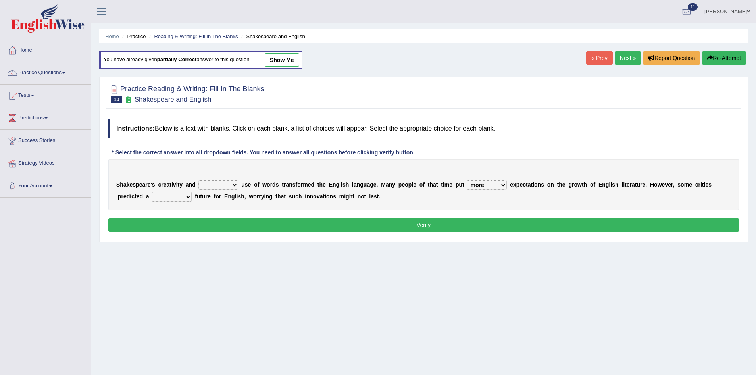
click at [175, 193] on select "monetary promising irresistible daunting" at bounding box center [172, 197] width 40 height 10
select select "promising"
click at [152, 192] on select "monetary promising irresistible daunting" at bounding box center [172, 197] width 40 height 10
click at [215, 183] on select "idealized intensive fancied inventive" at bounding box center [218, 185] width 40 height 10
select select "intensive"
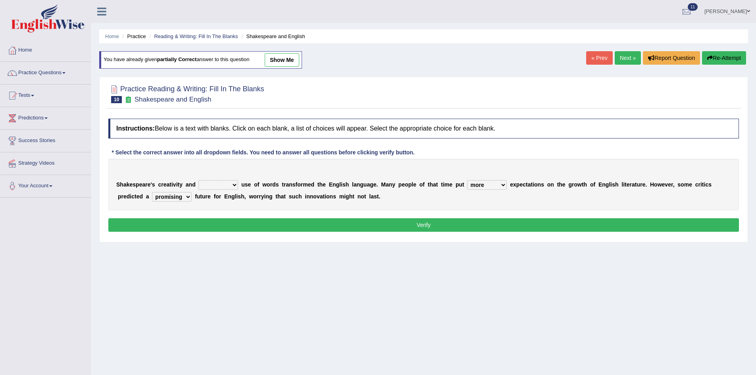
click at [198, 180] on select "idealized intensive fancied inventive" at bounding box center [218, 185] width 40 height 10
click at [226, 228] on button "Verify" at bounding box center [423, 224] width 630 height 13
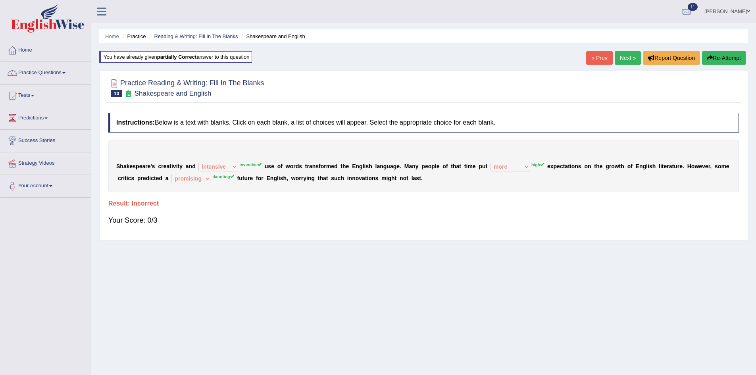
click at [718, 53] on button "Re-Attempt" at bounding box center [724, 57] width 44 height 13
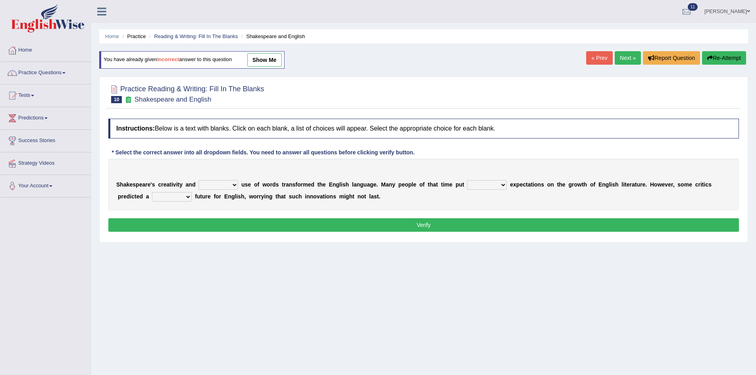
click at [225, 184] on select "idealized intensive fancied inventive" at bounding box center [218, 185] width 40 height 10
select select "inventive"
click at [198, 180] on select "idealized intensive fancied inventive" at bounding box center [218, 185] width 40 height 10
click at [499, 187] on select "wide much high more" at bounding box center [487, 185] width 40 height 10
select select "high"
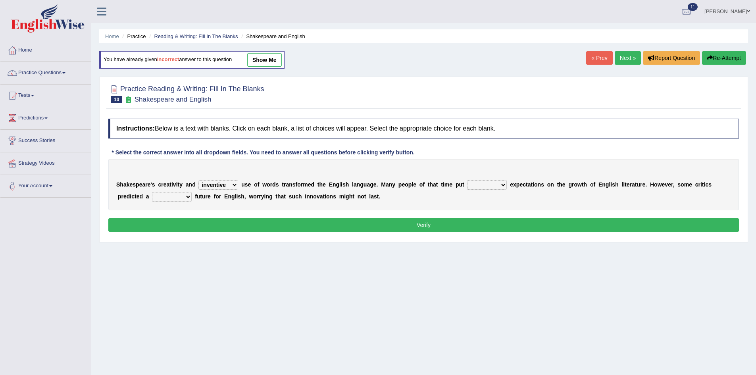
click at [467, 180] on select "wide much high more" at bounding box center [487, 185] width 40 height 10
click at [176, 194] on select "monetary promising irresistible daunting" at bounding box center [172, 197] width 40 height 10
select select "daunting"
click at [152, 192] on select "monetary promising irresistible daunting" at bounding box center [172, 197] width 40 height 10
click at [228, 226] on button "Verify" at bounding box center [423, 224] width 630 height 13
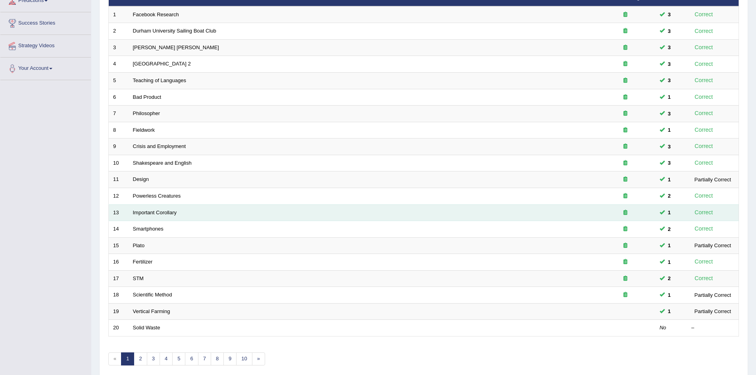
scroll to position [119, 0]
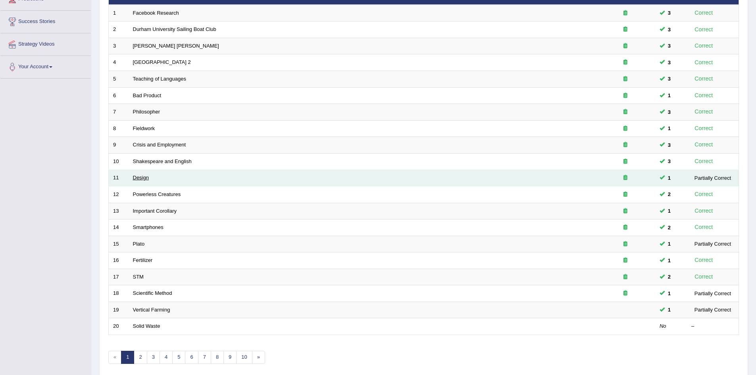
click at [135, 177] on link "Design" at bounding box center [141, 178] width 16 height 6
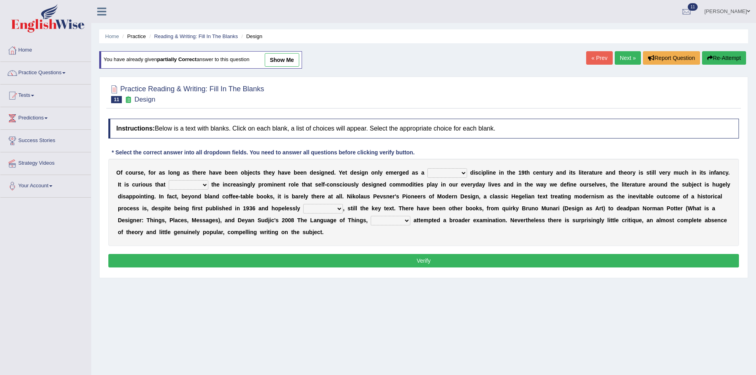
click at [453, 175] on select "bilateral ubiquitous foremost dedicated" at bounding box center [447, 173] width 40 height 10
select select "foremost"
click at [427, 168] on select "bilateral ubiquitous foremost dedicated" at bounding box center [447, 173] width 40 height 10
click at [457, 170] on select "bilateral ubiquitous foremost dedicated" at bounding box center [447, 173] width 40 height 10
click at [470, 240] on div "O f c o u r s e , f o r a s l o n g a s t h e r e h a v e b e e n o b j e c t s…" at bounding box center [423, 202] width 630 height 87
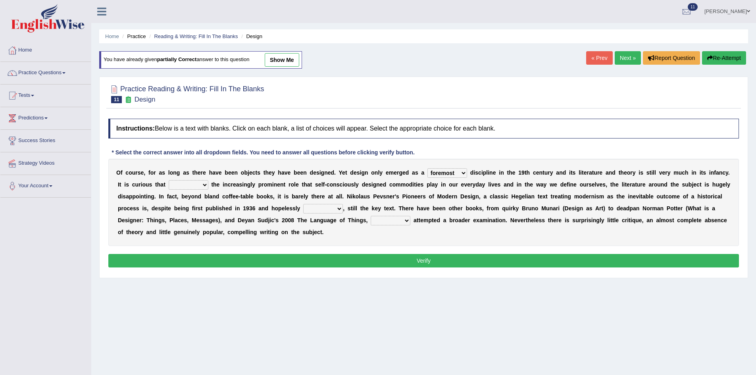
click at [201, 185] on select "since despite within through" at bounding box center [189, 185] width 40 height 10
select select "since"
click at [169, 180] on select "since despite within through" at bounding box center [189, 185] width 40 height 10
click at [336, 208] on select "dates dating date dated" at bounding box center [323, 209] width 40 height 10
select select "dated"
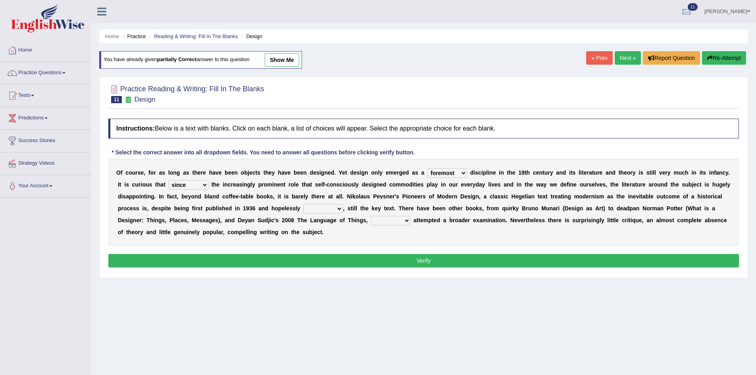
click at [303, 204] on select "dates dating date dated" at bounding box center [323, 209] width 40 height 10
click at [391, 220] on select "which then however as" at bounding box center [390, 221] width 40 height 10
select select "however"
click at [370, 216] on select "which then however as" at bounding box center [390, 221] width 40 height 10
click at [393, 261] on button "Verify" at bounding box center [423, 260] width 630 height 13
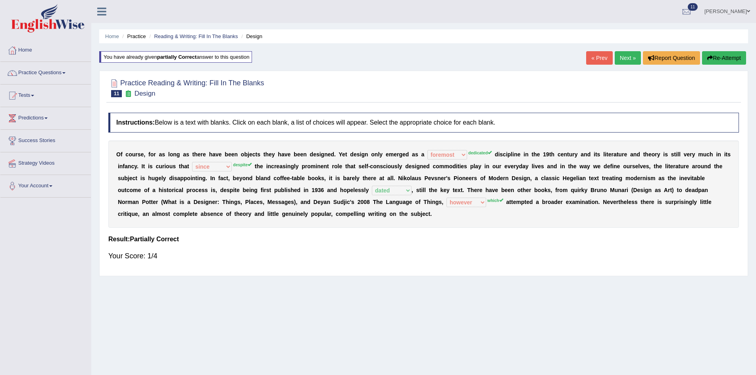
click at [725, 60] on button "Re-Attempt" at bounding box center [724, 57] width 44 height 13
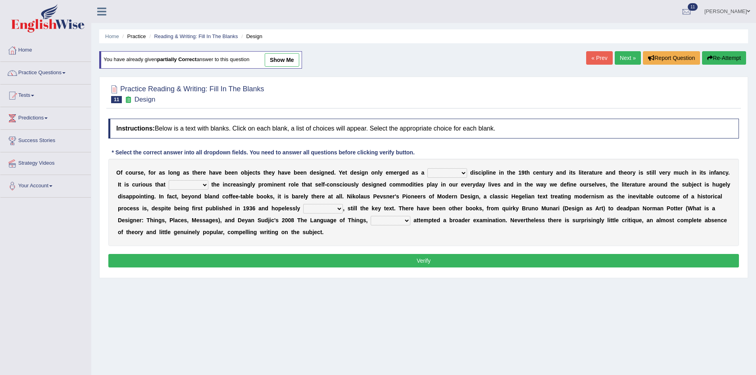
click at [433, 169] on select "bilateral ubiquitous foremost dedicated" at bounding box center [447, 173] width 40 height 10
select select "dedicated"
click at [427, 168] on select "bilateral ubiquitous foremost dedicated" at bounding box center [447, 173] width 40 height 10
click at [187, 189] on select "since despite within through" at bounding box center [189, 185] width 40 height 10
select select "despite"
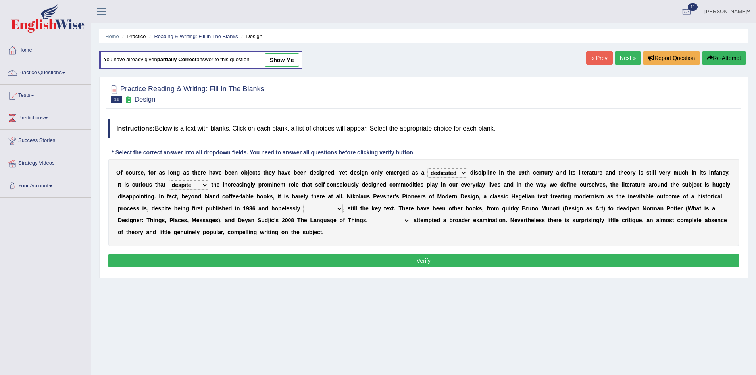
click at [169, 180] on select "since despite within through" at bounding box center [189, 185] width 40 height 10
click at [320, 206] on select "dates dating date dated" at bounding box center [323, 209] width 40 height 10
select select "dated"
click at [303, 204] on select "dates dating date dated" at bounding box center [323, 209] width 40 height 10
click at [384, 213] on div "O f c o u r s e , f o r a s l o n g a s t h e r e h a v e b e e n o b j e c t s…" at bounding box center [423, 202] width 630 height 87
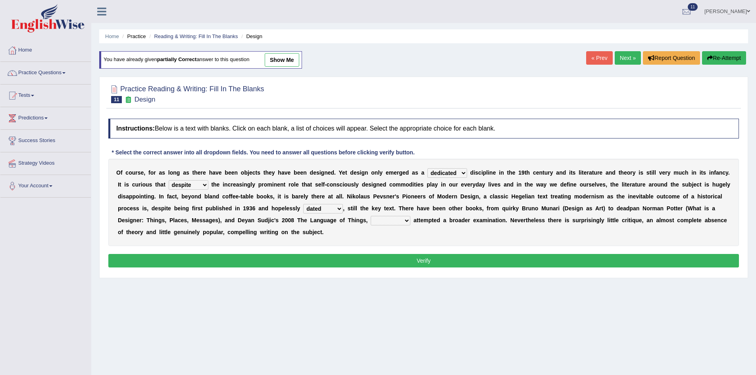
click at [384, 219] on select "which then however as" at bounding box center [390, 221] width 40 height 10
select select "which"
click at [370, 216] on select "which then however as" at bounding box center [390, 221] width 40 height 10
click at [383, 257] on button "Verify" at bounding box center [423, 260] width 630 height 13
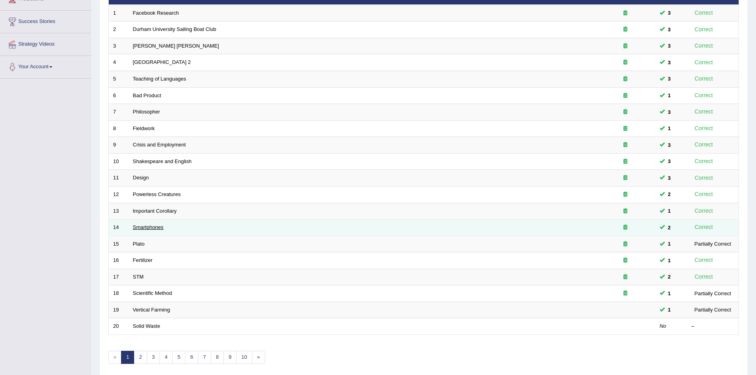
click at [142, 228] on link "Smartphones" at bounding box center [148, 227] width 31 height 6
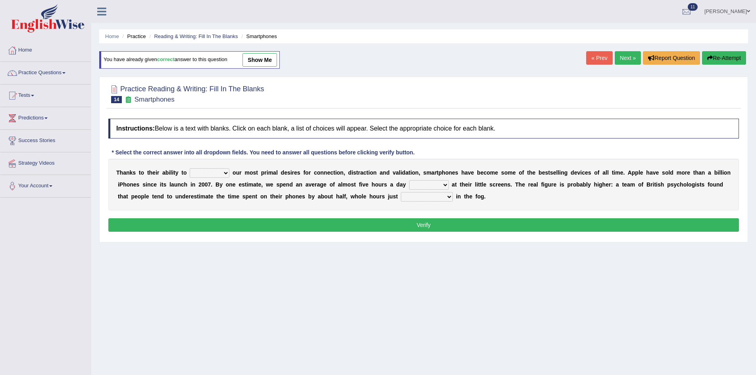
click at [224, 173] on select "hijack describe sharpen conserve" at bounding box center [210, 173] width 40 height 10
click at [290, 208] on div "T [PERSON_NAME] t o t h e i r a b i l i t y t o hijack describe [PERSON_NAME] c…" at bounding box center [423, 185] width 630 height 52
click at [435, 184] on select "watching waggling snoring staring" at bounding box center [429, 185] width 40 height 10
select select "watching"
click at [409, 180] on select "watching waggling snoring staring" at bounding box center [429, 185] width 40 height 10
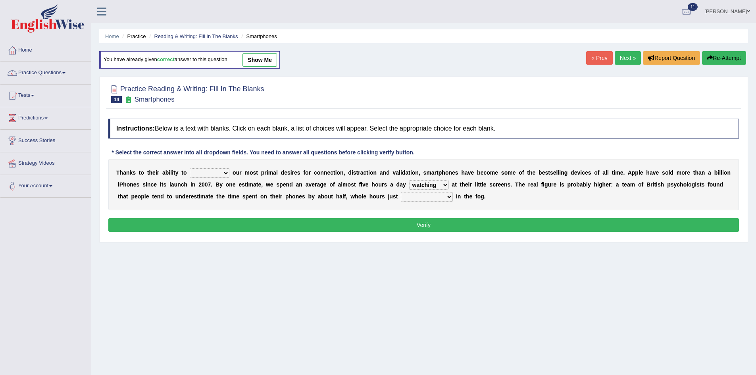
click at [442, 196] on select "has evaporated evaporating evaporate evaporates" at bounding box center [427, 197] width 52 height 10
select select "evaporate"
click at [401, 192] on select "has evaporated evaporating evaporate evaporates" at bounding box center [427, 197] width 52 height 10
click at [189, 172] on b at bounding box center [188, 172] width 3 height 6
click at [201, 174] on select "hijack describe sharpen conserve" at bounding box center [210, 173] width 40 height 10
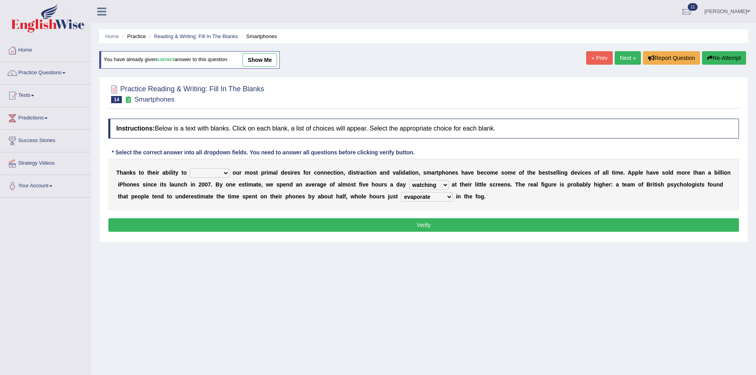
select select "hijack"
click at [190, 168] on select "hijack describe sharpen conserve" at bounding box center [210, 173] width 40 height 10
click at [226, 223] on button "Verify" at bounding box center [423, 224] width 630 height 13
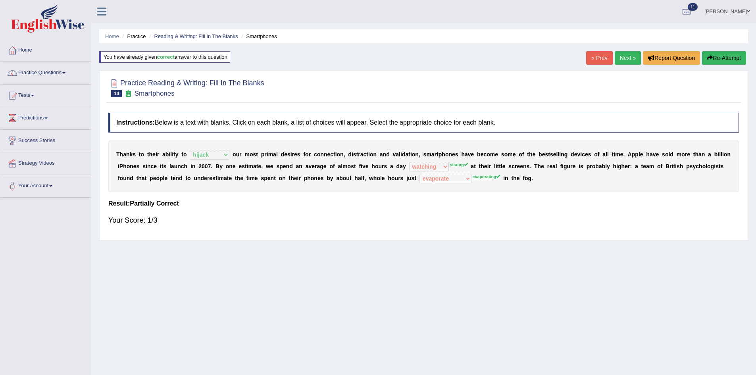
click at [731, 52] on button "Re-Attempt" at bounding box center [724, 57] width 44 height 13
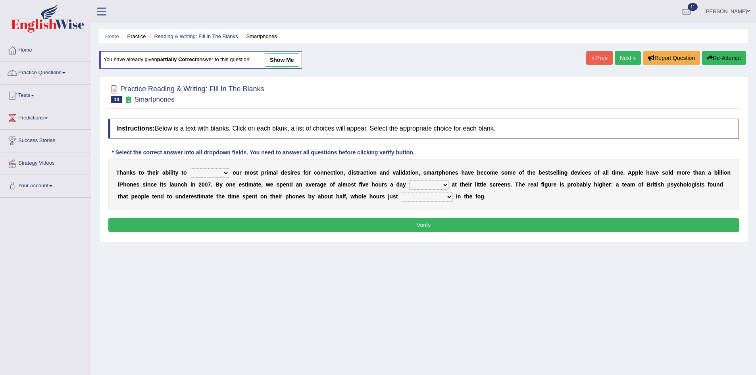
click at [213, 169] on select "hijack describe sharpen conserve" at bounding box center [210, 173] width 40 height 10
select select "hijack"
click at [190, 168] on select "hijack describe sharpen conserve" at bounding box center [210, 173] width 40 height 10
click at [435, 185] on select "watching waggling snoring staring" at bounding box center [429, 185] width 40 height 10
select select "staring"
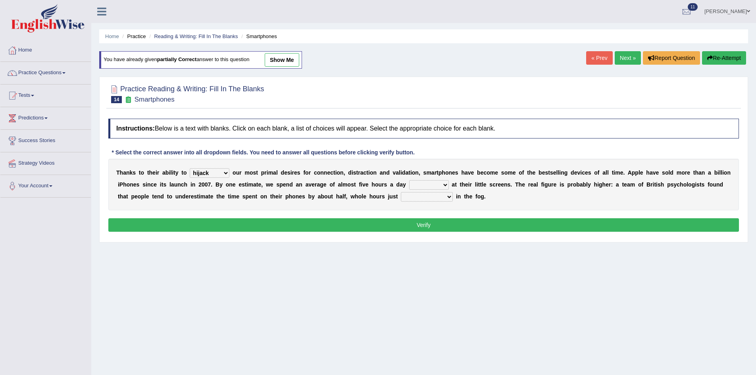
click at [409, 180] on select "watching waggling snoring staring" at bounding box center [429, 185] width 40 height 10
click at [429, 198] on select "has evaporated evaporating evaporate evaporates" at bounding box center [427, 197] width 52 height 10
select select "evaporating"
click at [401, 192] on select "has evaporated evaporating evaporate evaporates" at bounding box center [427, 197] width 52 height 10
click at [423, 223] on button "Verify" at bounding box center [423, 224] width 630 height 13
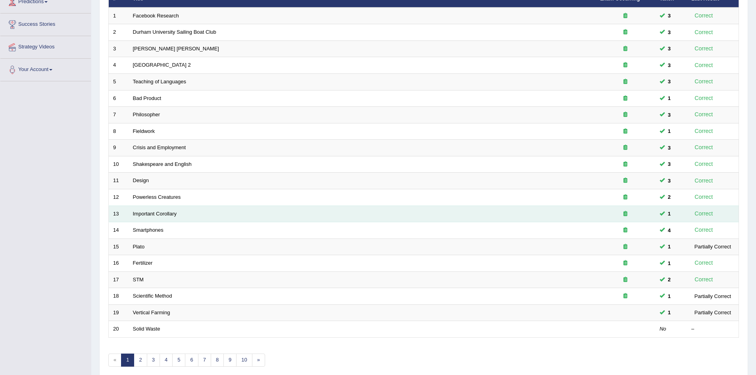
scroll to position [119, 0]
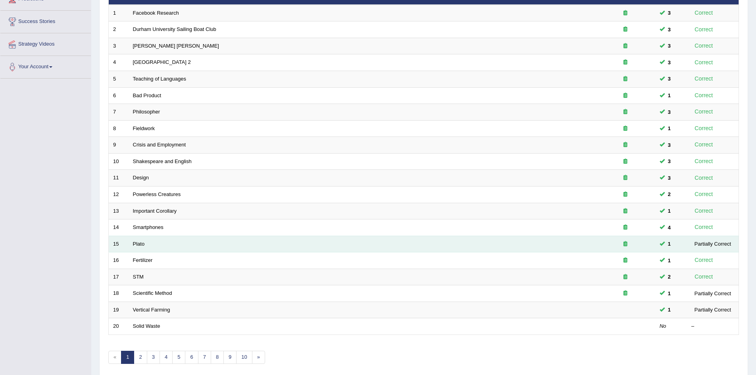
click at [155, 244] on td "Plato" at bounding box center [362, 244] width 467 height 17
click at [135, 245] on link "Plato" at bounding box center [139, 244] width 12 height 6
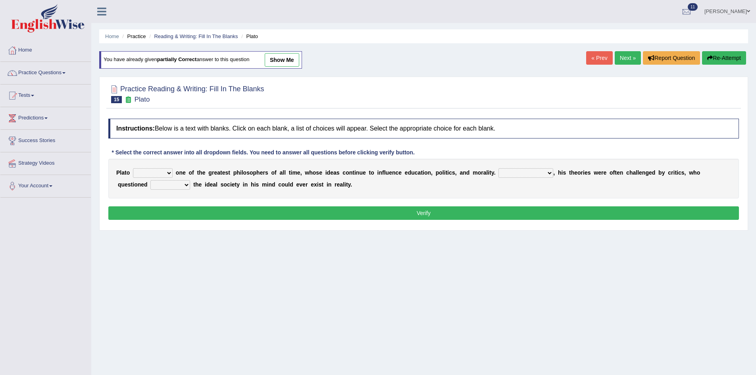
click at [159, 175] on select "keeps comes claims remains" at bounding box center [153, 173] width 40 height 10
select select "remains"
click at [133, 168] on select "keeps comes claims remains" at bounding box center [153, 173] width 40 height 10
click at [528, 171] on select "Notwithstanding So However Whatever" at bounding box center [525, 173] width 55 height 10
select select "However"
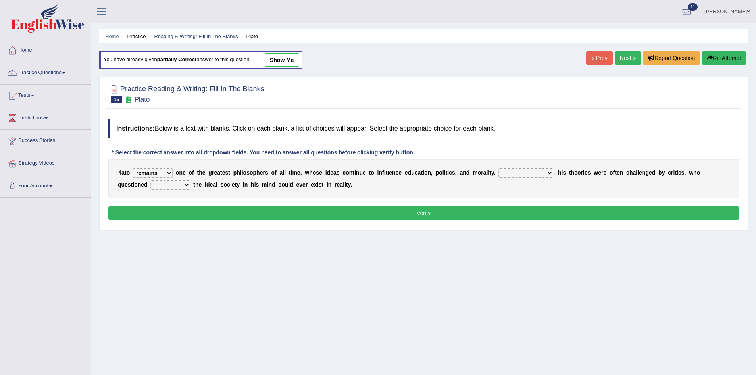
click at [498, 168] on select "Notwithstanding So However Whatever" at bounding box center [525, 173] width 55 height 10
click at [178, 186] on select "which what that whether" at bounding box center [170, 185] width 40 height 10
select select "whether"
click at [150, 180] on select "which what that whether" at bounding box center [170, 185] width 40 height 10
click at [199, 211] on button "Verify" at bounding box center [423, 212] width 630 height 13
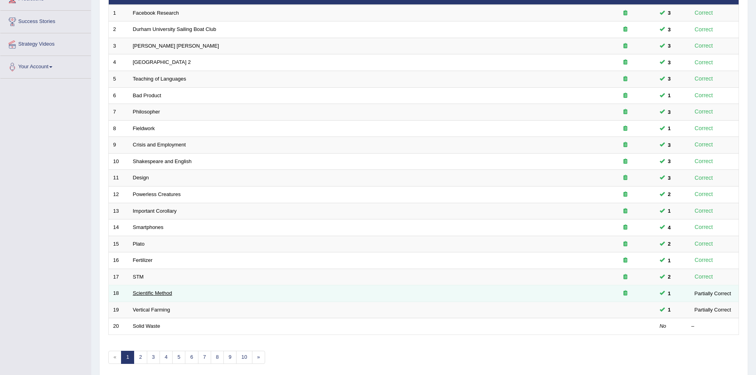
click at [160, 291] on link "Scientific Method" at bounding box center [152, 293] width 39 height 6
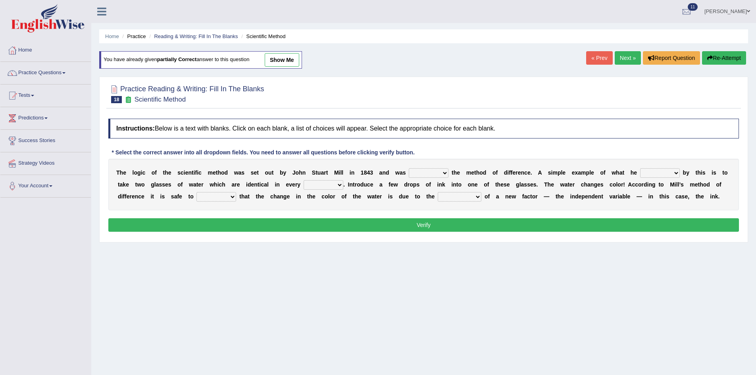
click at [436, 172] on select "pointed claimed demanded named" at bounding box center [429, 173] width 40 height 10
select select "pointed"
click at [409, 168] on select "pointed claimed demanded named" at bounding box center [429, 173] width 40 height 10
click at [663, 172] on select "capped charged found meant" at bounding box center [660, 173] width 40 height 10
select select "found"
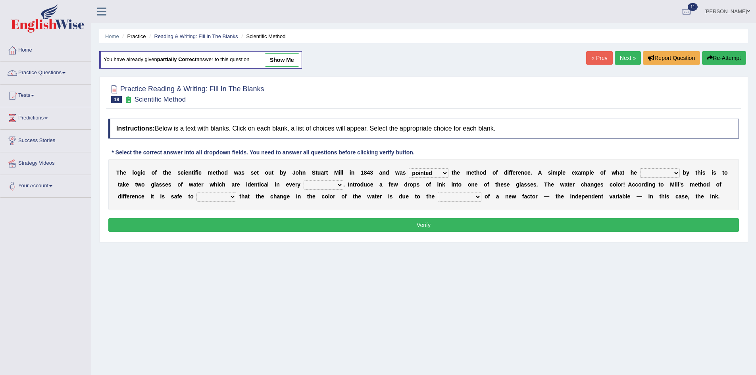
click at [640, 168] on select "capped charged found meant" at bounding box center [660, 173] width 40 height 10
click at [331, 185] on select "thought identity measure respect" at bounding box center [323, 185] width 40 height 10
select select "measure"
click at [303, 180] on select "thought identity measure respect" at bounding box center [323, 185] width 40 height 10
click at [228, 196] on select "assume discuss prefer acclaim" at bounding box center [216, 197] width 40 height 10
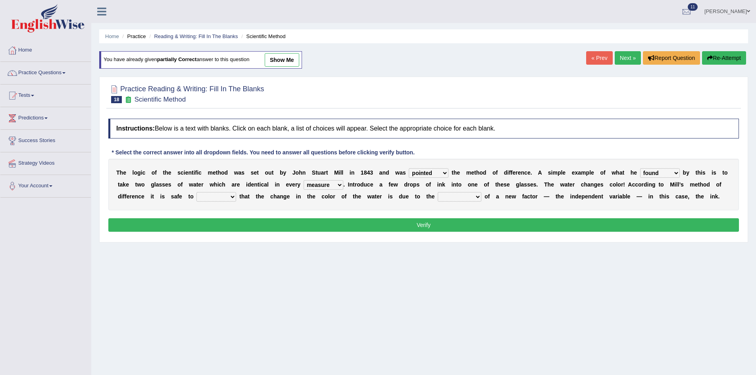
click at [460, 197] on select "introduction magnitude preparation purification" at bounding box center [460, 197] width 44 height 10
select select "introduction"
click at [438, 192] on select "introduction magnitude preparation purification" at bounding box center [460, 197] width 44 height 10
click at [205, 196] on select "assume discuss prefer acclaim" at bounding box center [216, 197] width 40 height 10
select select "assume"
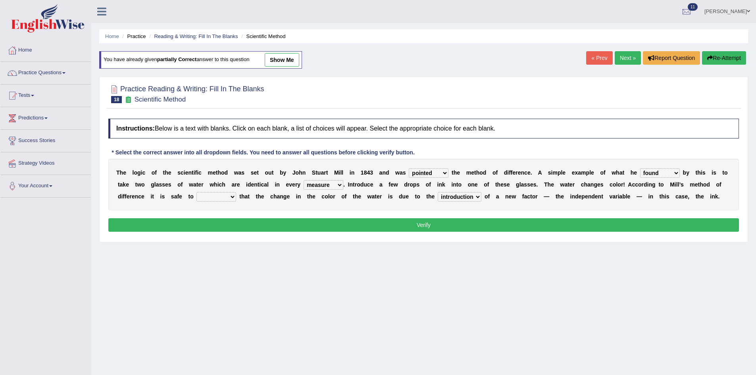
click at [196, 192] on select "assume discuss prefer acclaim" at bounding box center [216, 197] width 40 height 10
click at [232, 227] on button "Verify" at bounding box center [423, 224] width 630 height 13
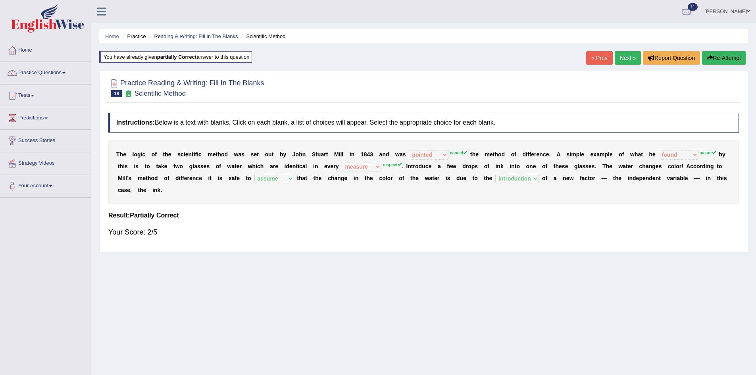
click at [720, 59] on button "Re-Attempt" at bounding box center [724, 57] width 44 height 13
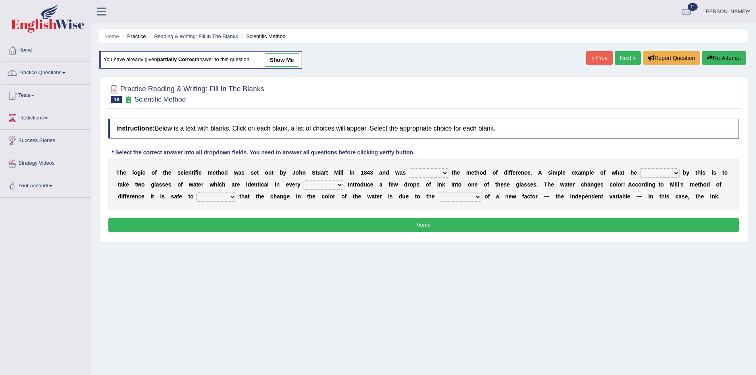
click at [439, 173] on select "pointed claimed demanded named" at bounding box center [429, 173] width 40 height 10
select select "named"
click at [409, 168] on select "pointed claimed demanded named" at bounding box center [429, 173] width 40 height 10
click at [647, 174] on select "capped charged found meant" at bounding box center [660, 173] width 40 height 10
select select "found"
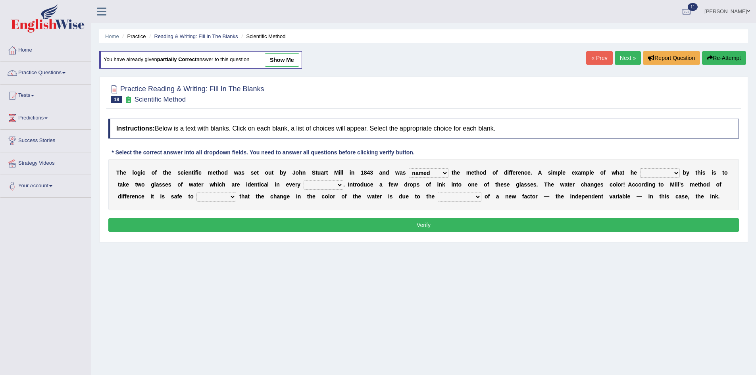
click at [640, 168] on select "capped charged found meant" at bounding box center [660, 173] width 40 height 10
click at [321, 184] on select "thought identity measure respect" at bounding box center [323, 185] width 40 height 10
select select "respect"
click at [303, 180] on select "thought identity measure respect" at bounding box center [323, 185] width 40 height 10
click at [230, 196] on select "assume discuss prefer acclaim" at bounding box center [216, 197] width 40 height 10
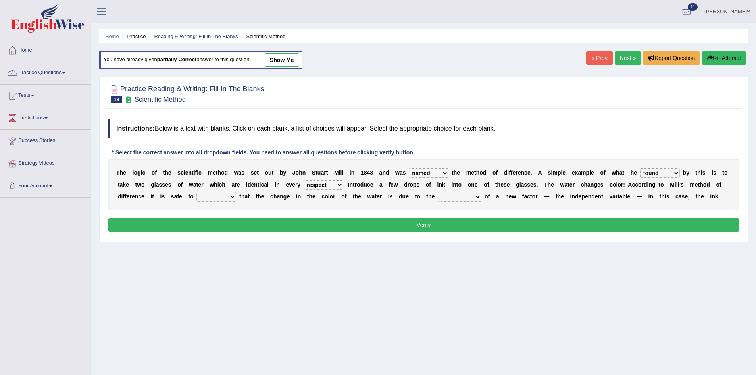
select select "assume"
click at [196, 192] on select "assume discuss prefer acclaim" at bounding box center [216, 197] width 40 height 10
click at [461, 194] on select "introduction magnitude preparation purification" at bounding box center [460, 197] width 44 height 10
select select "introduction"
click at [438, 192] on select "introduction magnitude preparation purification" at bounding box center [460, 197] width 44 height 10
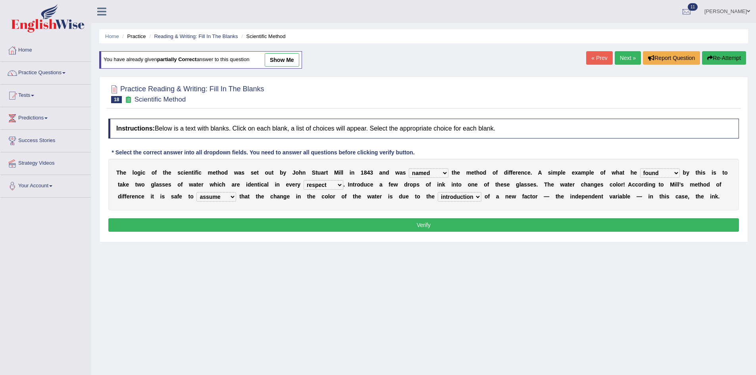
click at [409, 225] on button "Verify" at bounding box center [423, 224] width 630 height 13
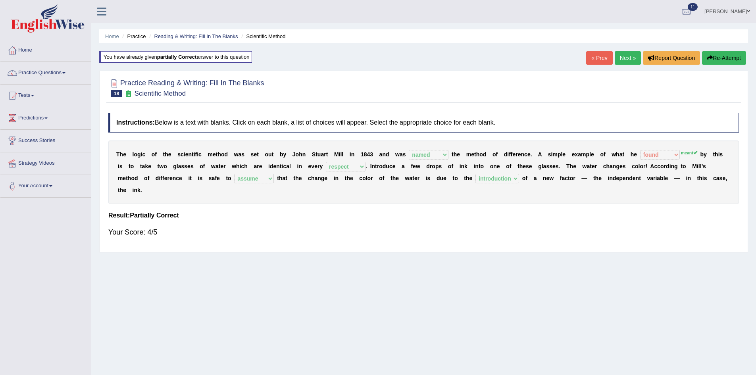
click at [708, 61] on icon "button" at bounding box center [710, 58] width 6 height 6
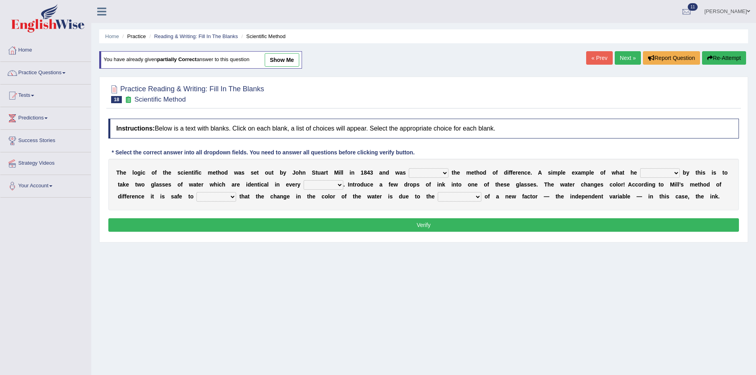
click at [443, 173] on select "pointed claimed demanded named" at bounding box center [429, 173] width 40 height 10
select select "named"
click at [409, 168] on select "pointed claimed demanded named" at bounding box center [429, 173] width 40 height 10
click at [647, 169] on select "capped charged found meant" at bounding box center [660, 173] width 40 height 10
select select "meant"
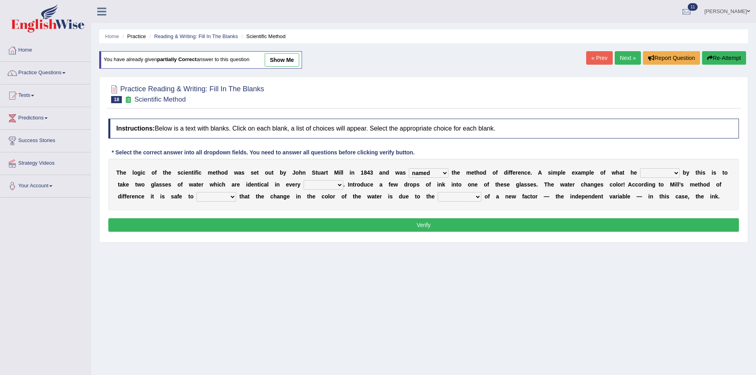
click at [640, 168] on select "capped charged found meant" at bounding box center [660, 173] width 40 height 10
click at [319, 185] on select "thought identity measure respect" at bounding box center [323, 185] width 40 height 10
select select "respect"
click at [303, 180] on select "thought identity measure respect" at bounding box center [323, 185] width 40 height 10
click at [215, 195] on select "assume discuss prefer acclaim" at bounding box center [216, 197] width 40 height 10
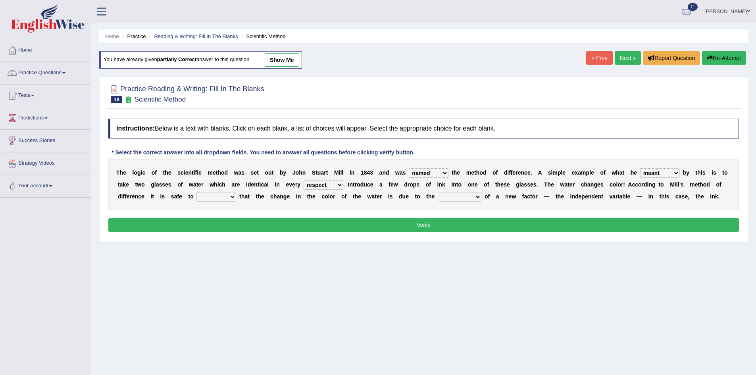
select select "assume"
click at [196, 192] on select "assume discuss prefer acclaim" at bounding box center [216, 197] width 40 height 10
click at [462, 200] on select "introduction magnitude preparation purification" at bounding box center [460, 197] width 44 height 10
select select "introduction"
click at [438, 192] on select "introduction magnitude preparation purification" at bounding box center [460, 197] width 44 height 10
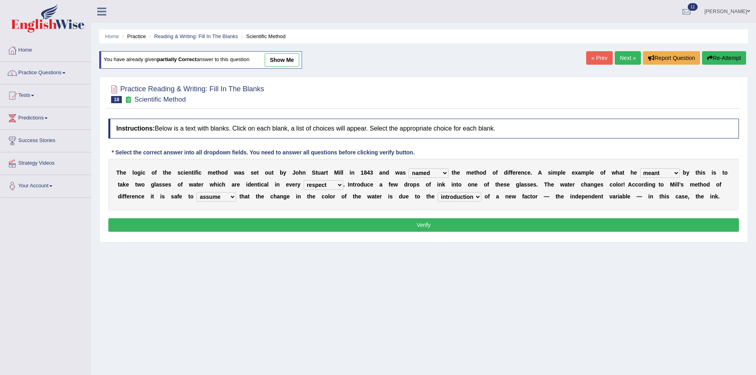
drag, startPoint x: 457, startPoint y: 228, endPoint x: 503, endPoint y: 183, distance: 64.5
click at [457, 228] on button "Verify" at bounding box center [423, 224] width 630 height 13
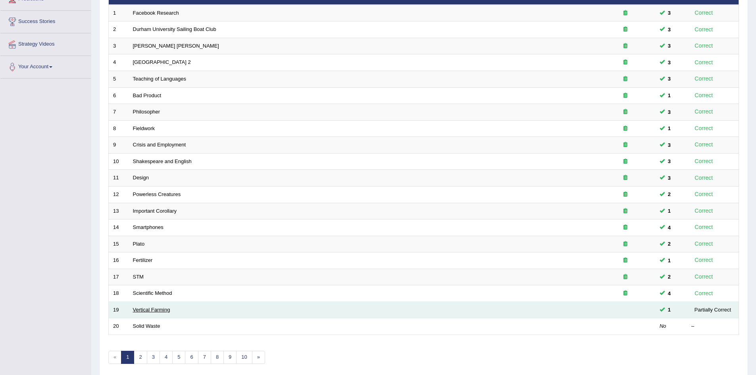
click at [151, 308] on link "Vertical Farming" at bounding box center [151, 310] width 37 height 6
